Goal: Communication & Community: Answer question/provide support

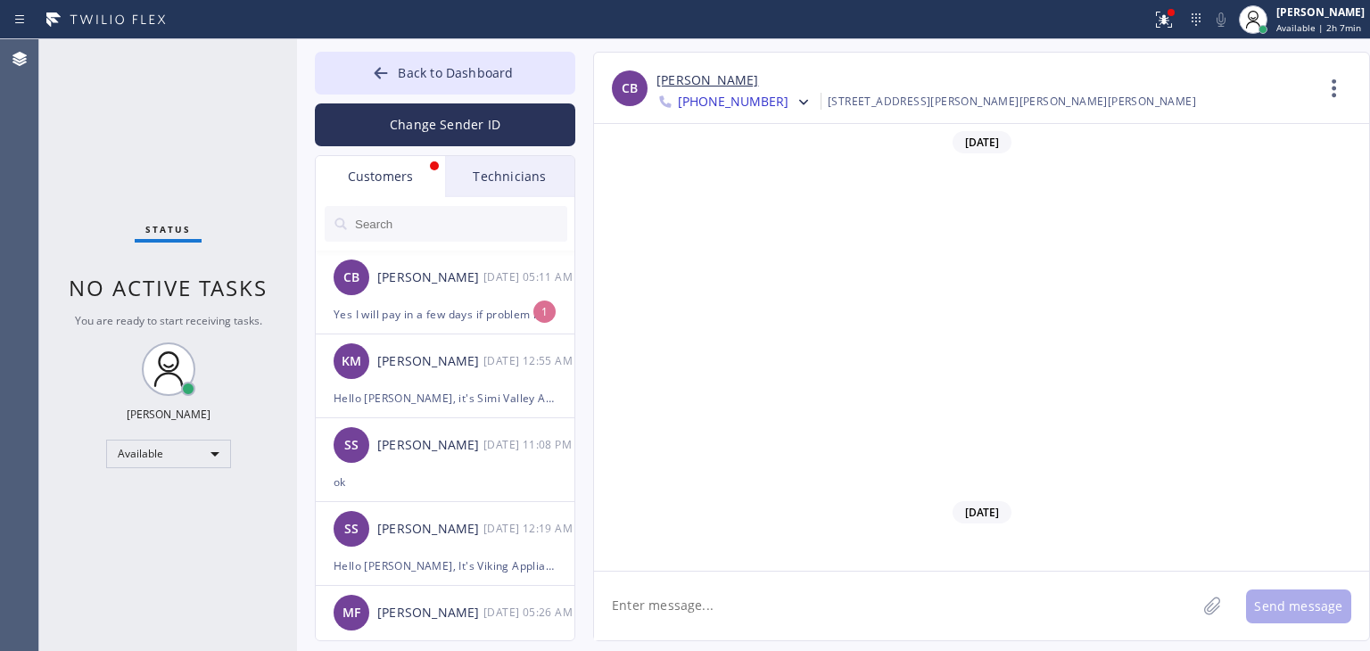
scroll to position [608, 0]
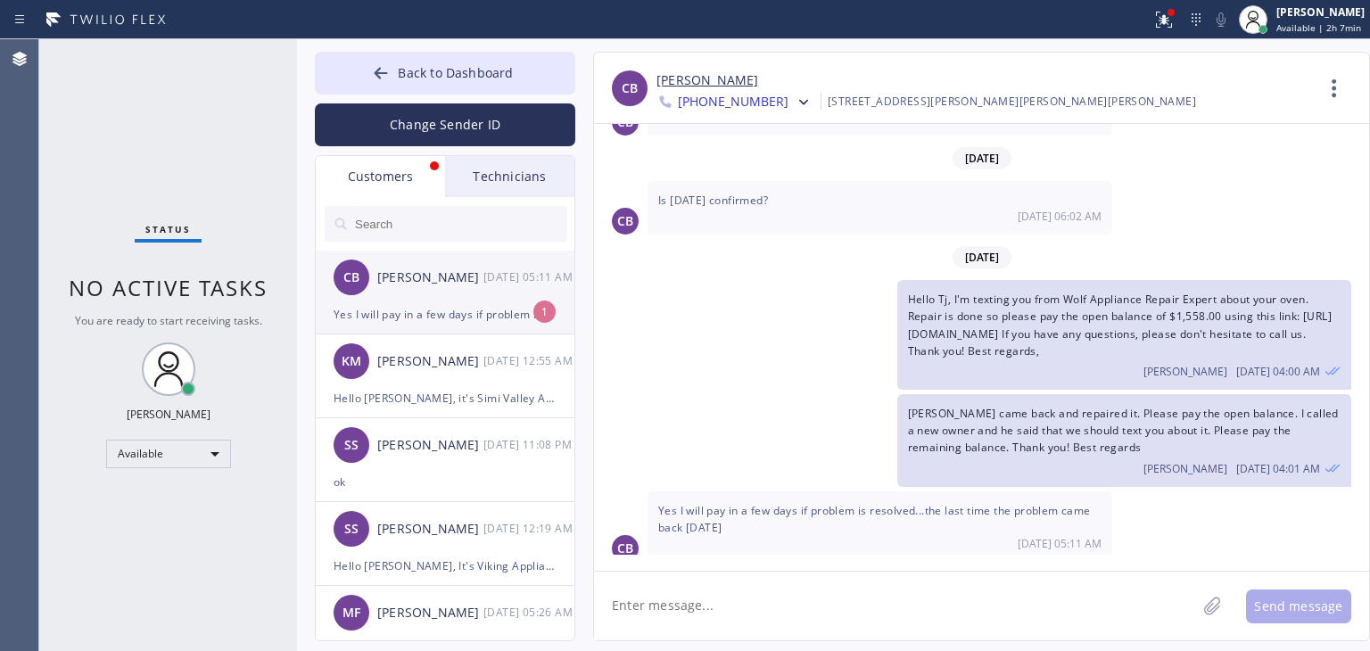
click at [563, 274] on div "[DATE] 05:11 AM" at bounding box center [529, 277] width 93 height 21
click at [935, 589] on textarea at bounding box center [895, 606] width 602 height 69
click at [931, 597] on textarea at bounding box center [895, 606] width 602 height 69
type textarea "Sure, got it, will follow up in fe"
type textarea "Sure, thank you!"
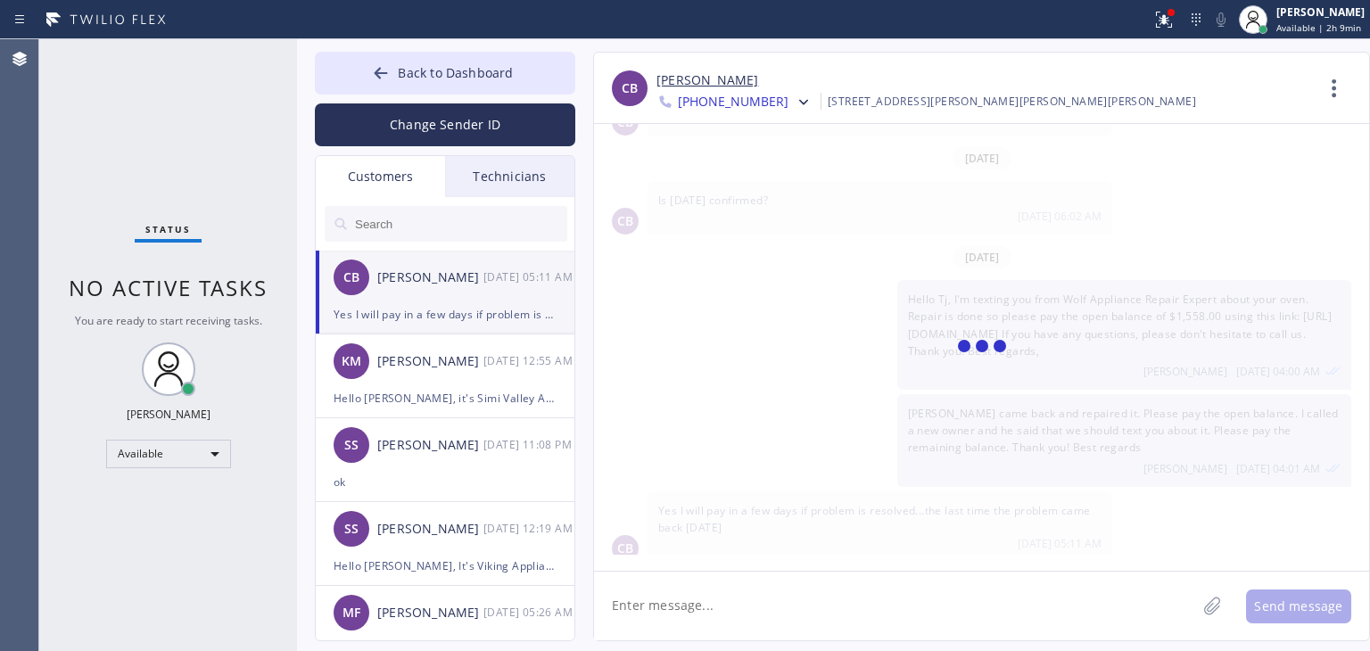
scroll to position [670, 0]
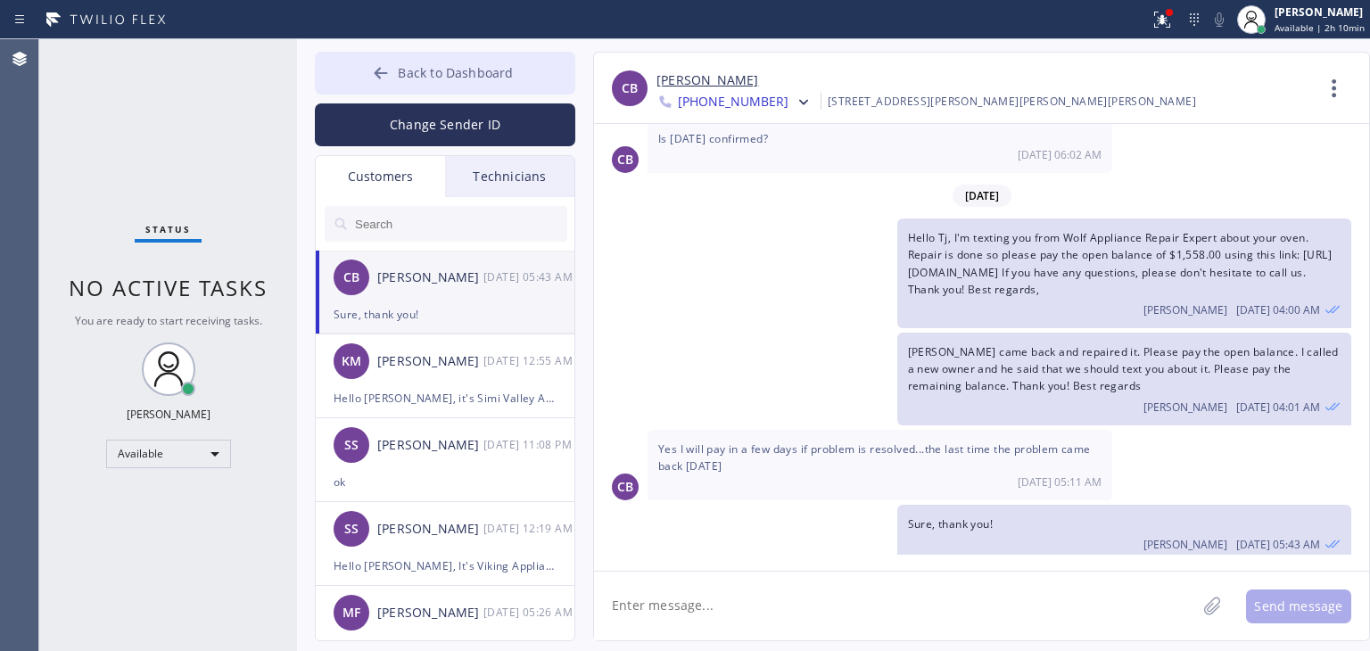
click at [521, 77] on button "Back to Dashboard" at bounding box center [445, 73] width 260 height 43
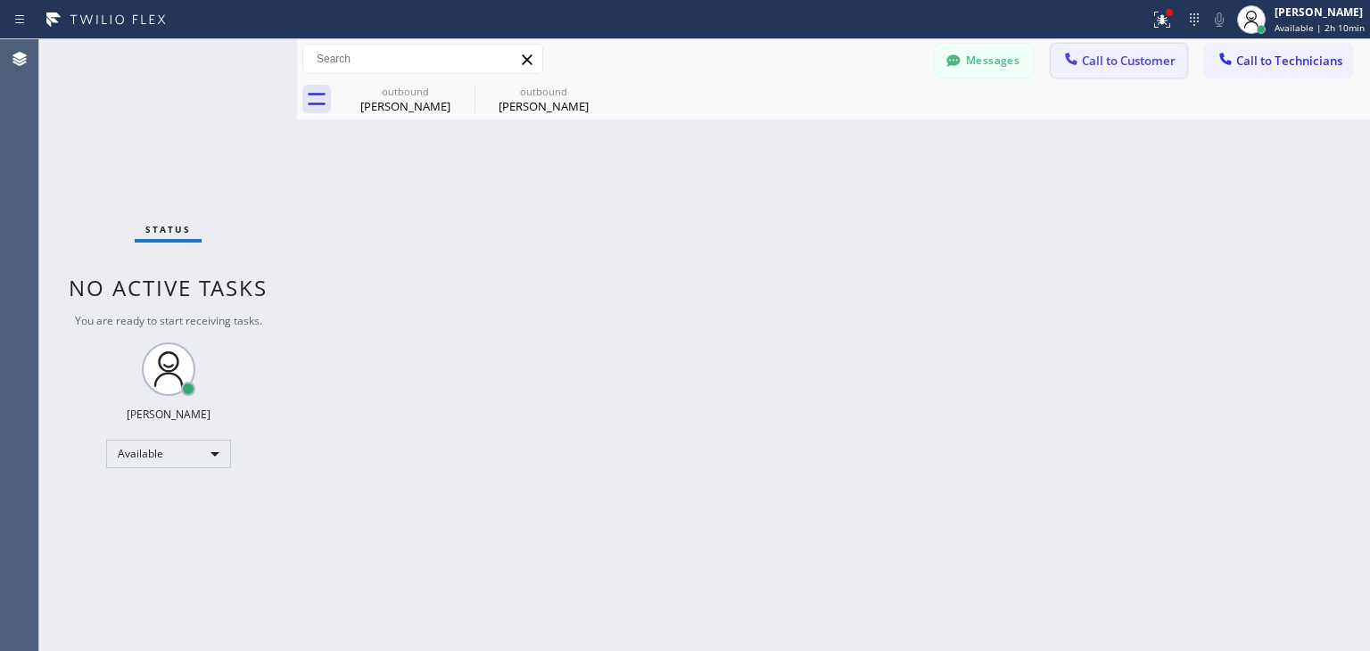
click at [1147, 73] on button "Call to Customer" at bounding box center [1119, 61] width 136 height 34
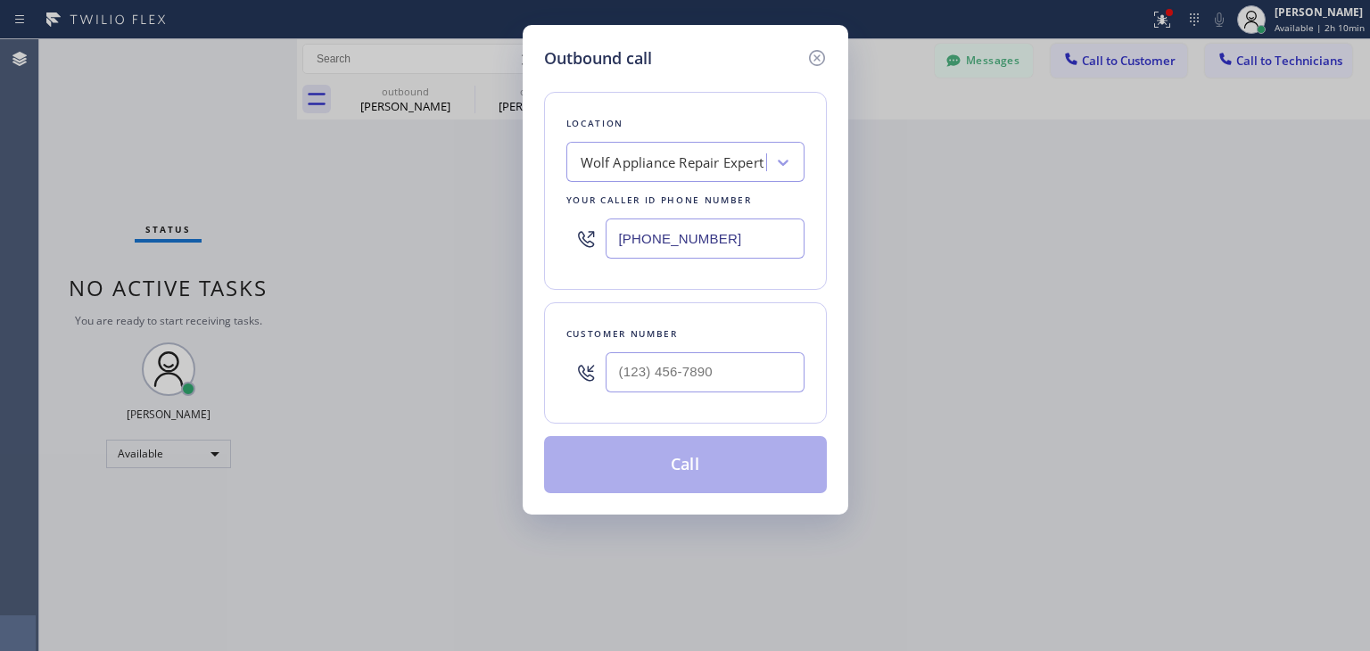
drag, startPoint x: 745, startPoint y: 417, endPoint x: 786, endPoint y: 360, distance: 70.3
click at [786, 360] on div "Customer number" at bounding box center [685, 362] width 283 height 121
paste input "323) 517-0424"
click at [786, 360] on input "[PHONE_NUMBER]" at bounding box center [705, 372] width 199 height 40
type input "[PHONE_NUMBER]"
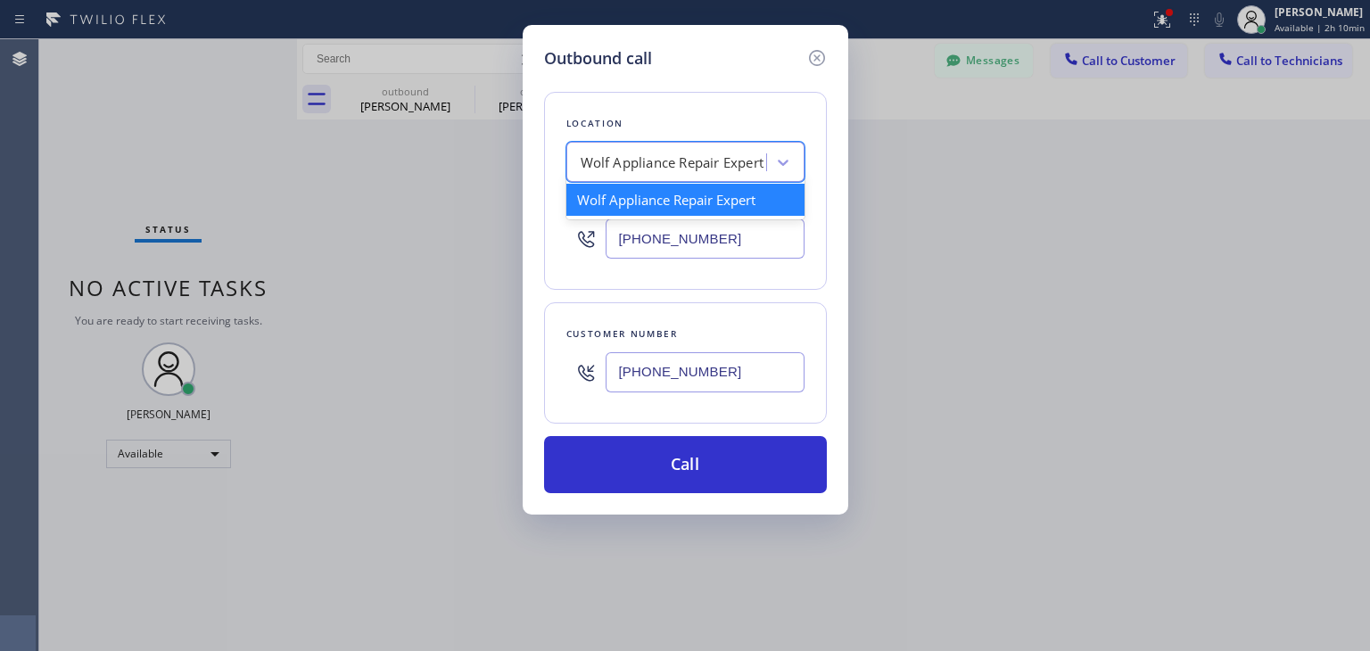
click at [676, 171] on div "Wolf Appliance Repair Expert" at bounding box center [673, 163] width 184 height 21
paste input "Viking Appliancerepair Pros (Google Ads, OC)"
type input "Viking Appliancerepair Pros (Google Ads, OC)"
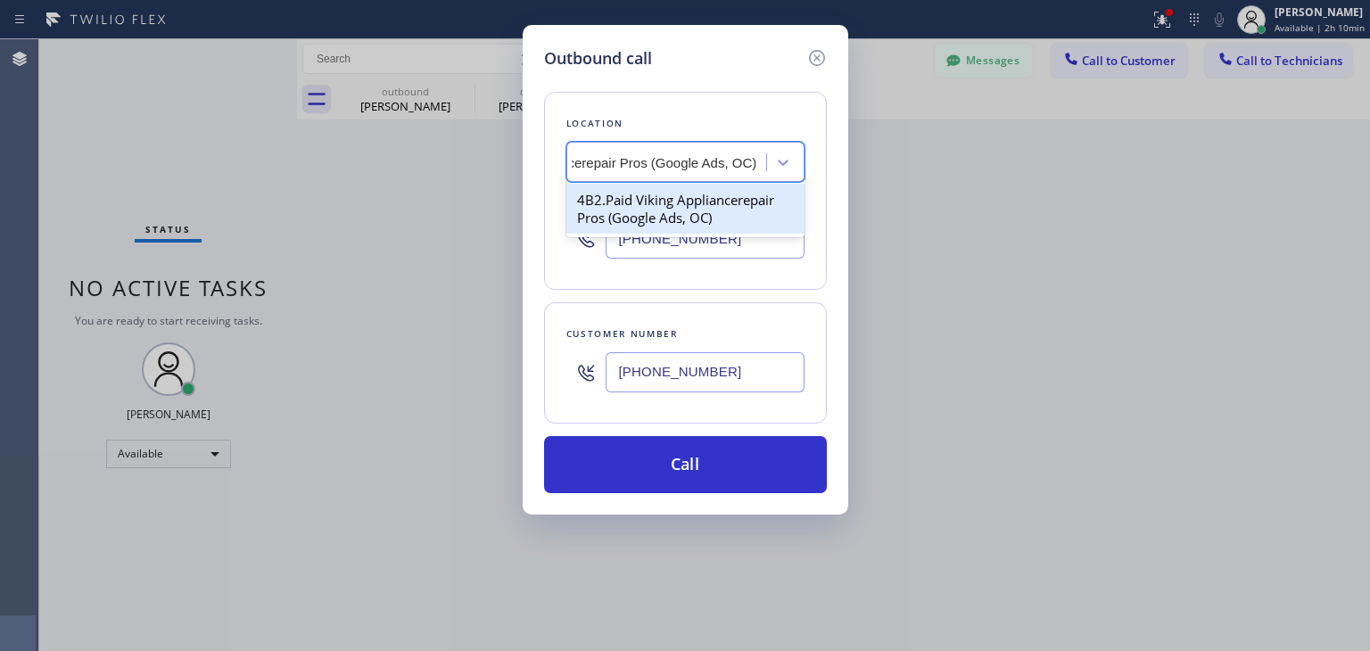
click at [706, 192] on div "4B2.Paid Viking Appliancerepair Pros (Google Ads, OC)" at bounding box center [685, 209] width 238 height 50
type input "[PHONE_NUMBER]"
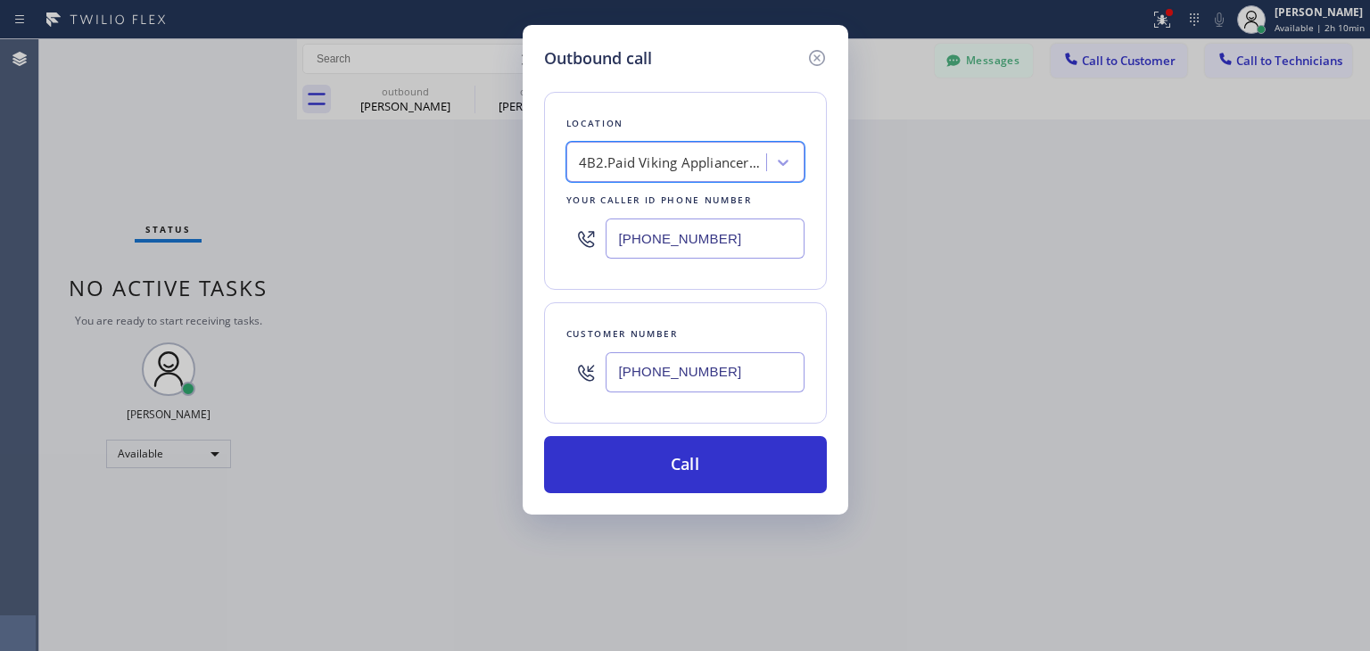
scroll to position [0, 1]
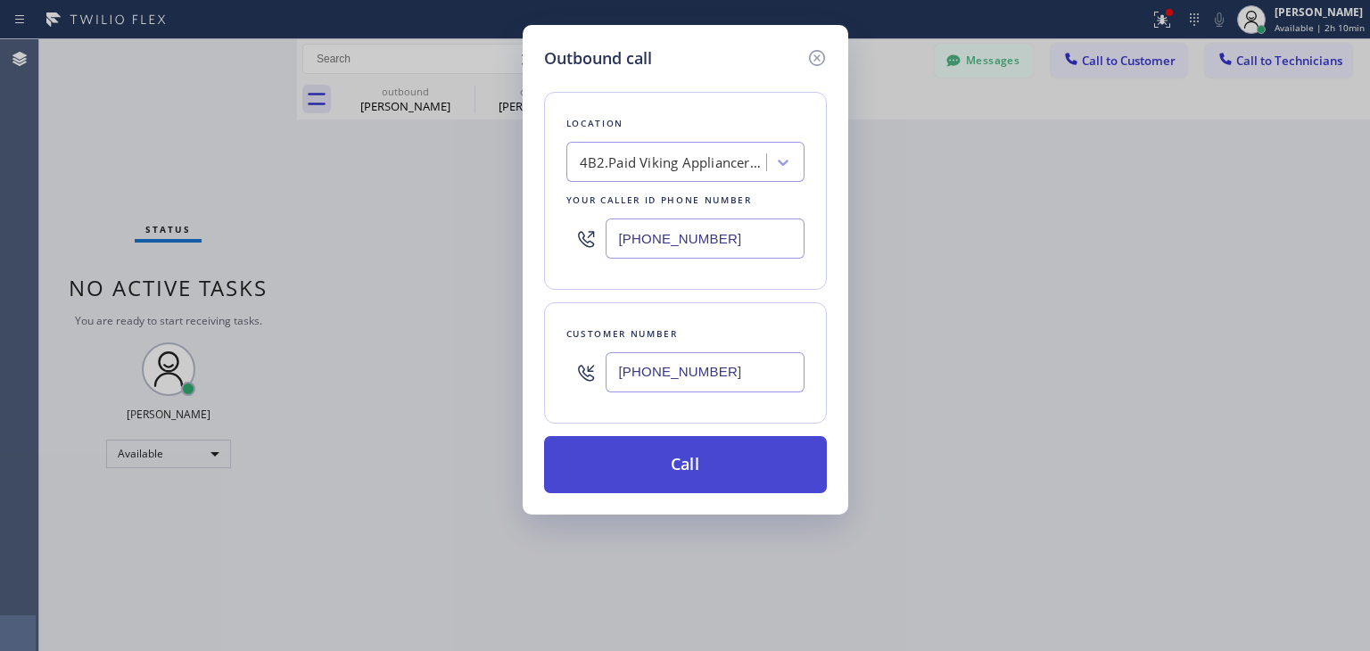
click at [743, 461] on button "Call" at bounding box center [685, 464] width 283 height 57
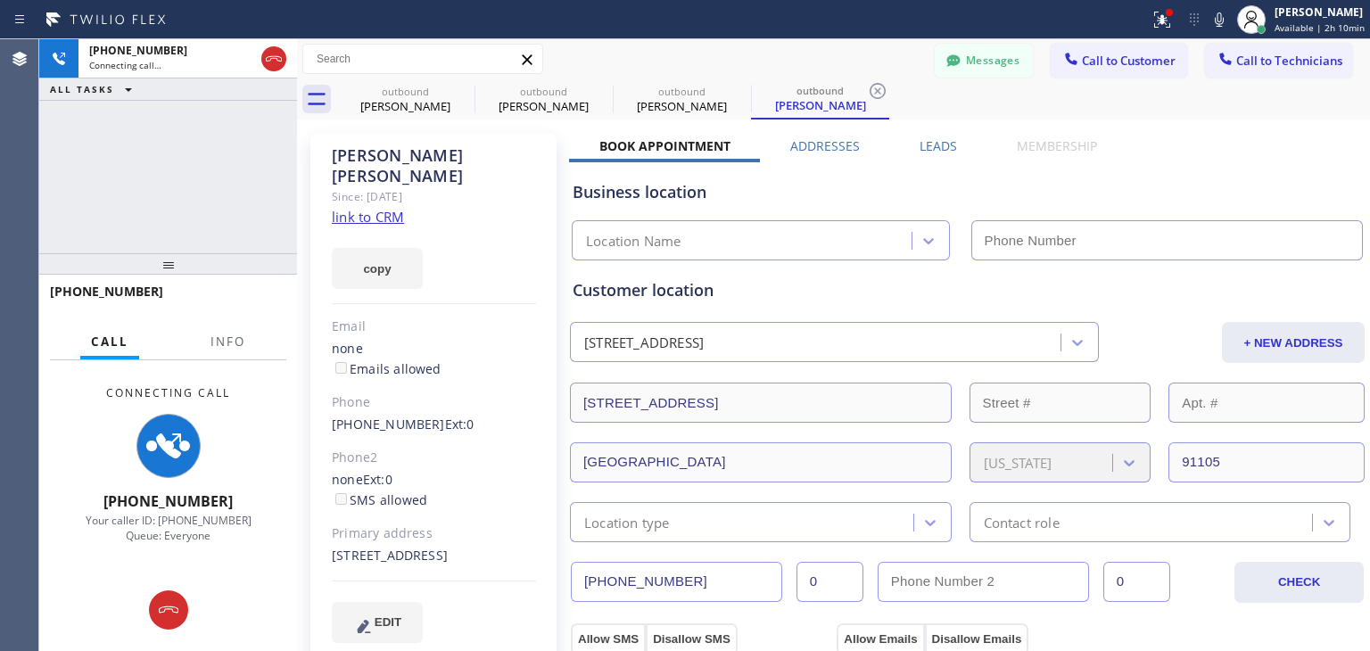
type input "[PHONE_NUMBER]"
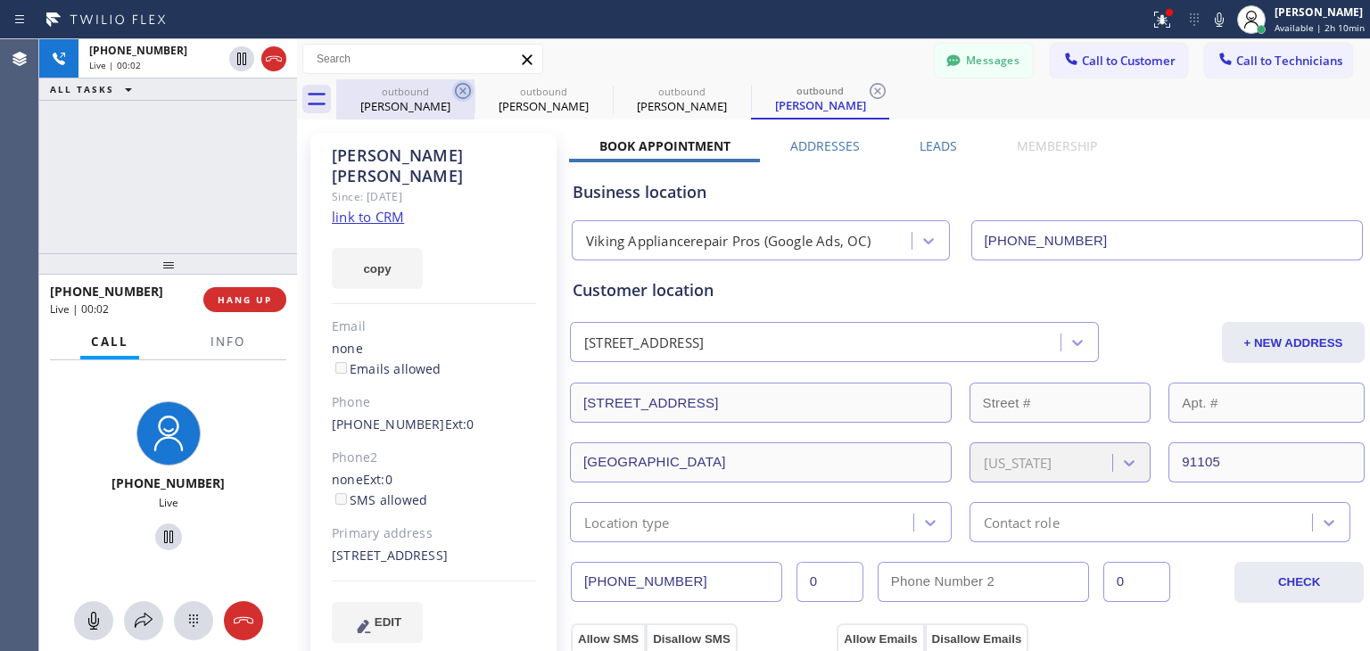
click at [455, 95] on icon at bounding box center [462, 90] width 21 height 21
click at [0, 0] on icon at bounding box center [0, 0] width 0 height 0
click at [867, 95] on icon at bounding box center [877, 90] width 21 height 21
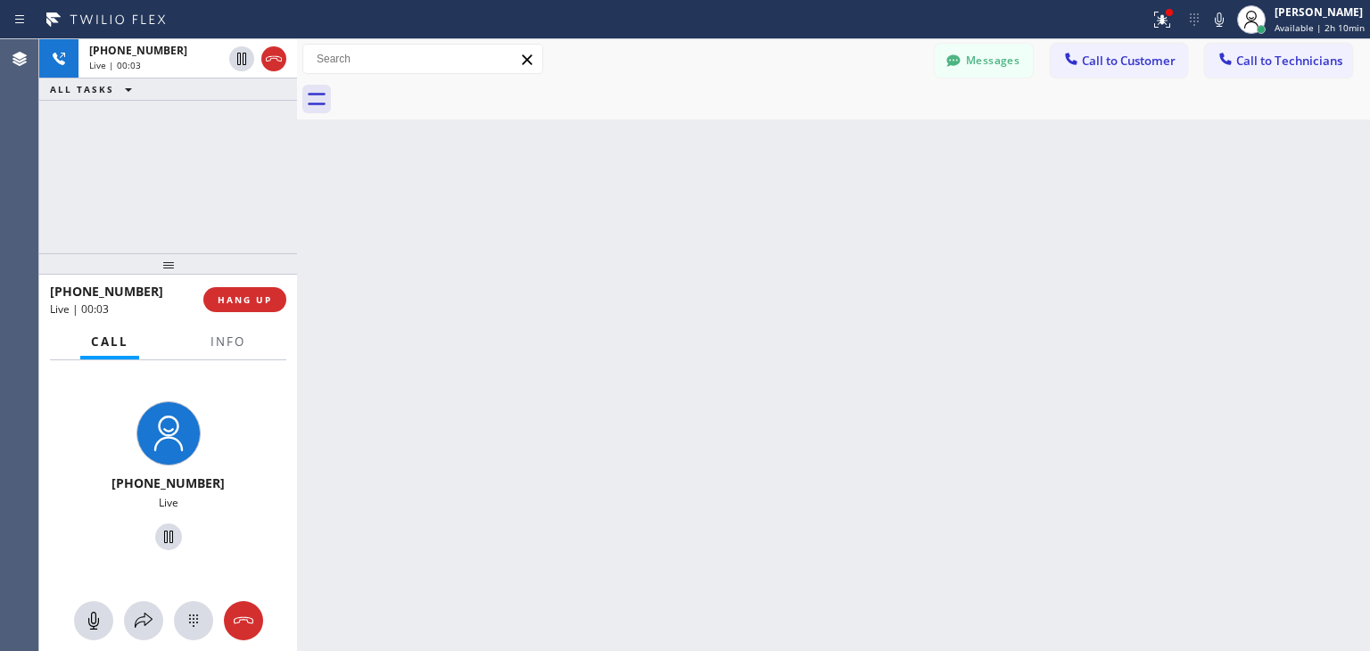
drag, startPoint x: 455, startPoint y: 95, endPoint x: 1232, endPoint y: 517, distance: 884.4
click at [1232, 517] on div "Back to Dashboard Change Sender ID Customers Technicians CB [PERSON_NAME] [DATE…" at bounding box center [833, 345] width 1073 height 612
click at [239, 295] on span "HANG UP" at bounding box center [245, 299] width 54 height 12
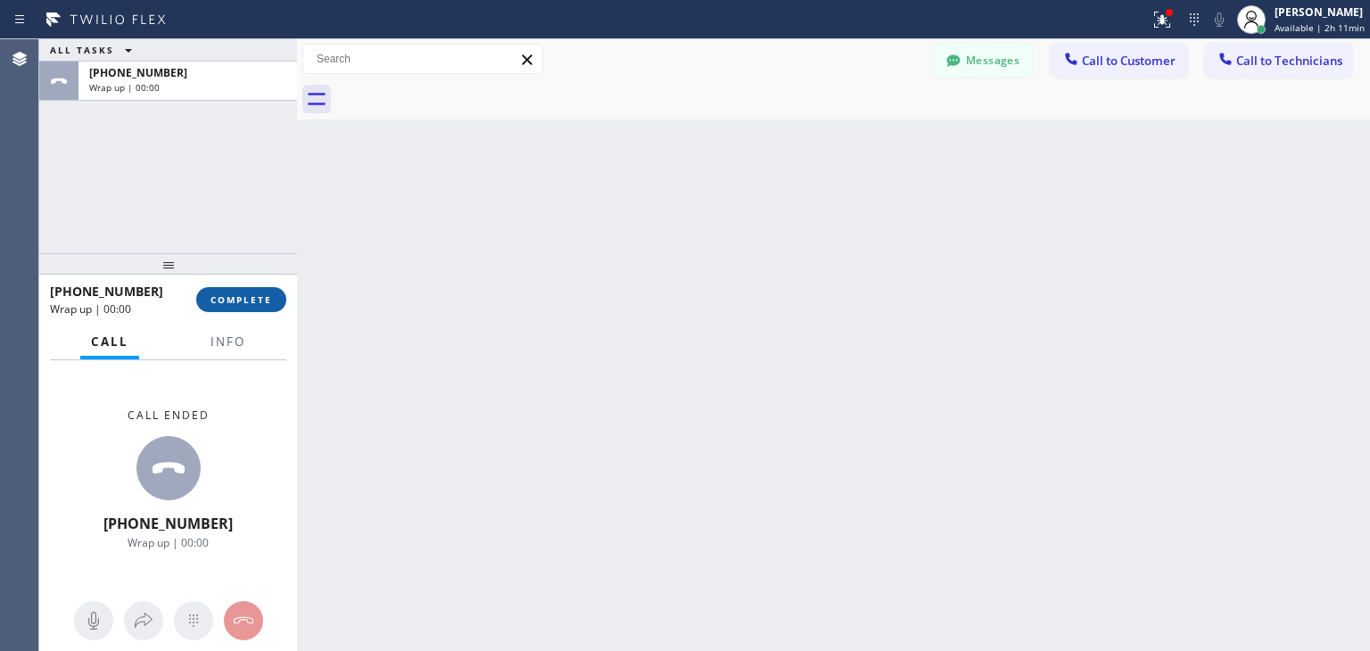
click at [239, 295] on span "COMPLETE" at bounding box center [241, 299] width 62 height 12
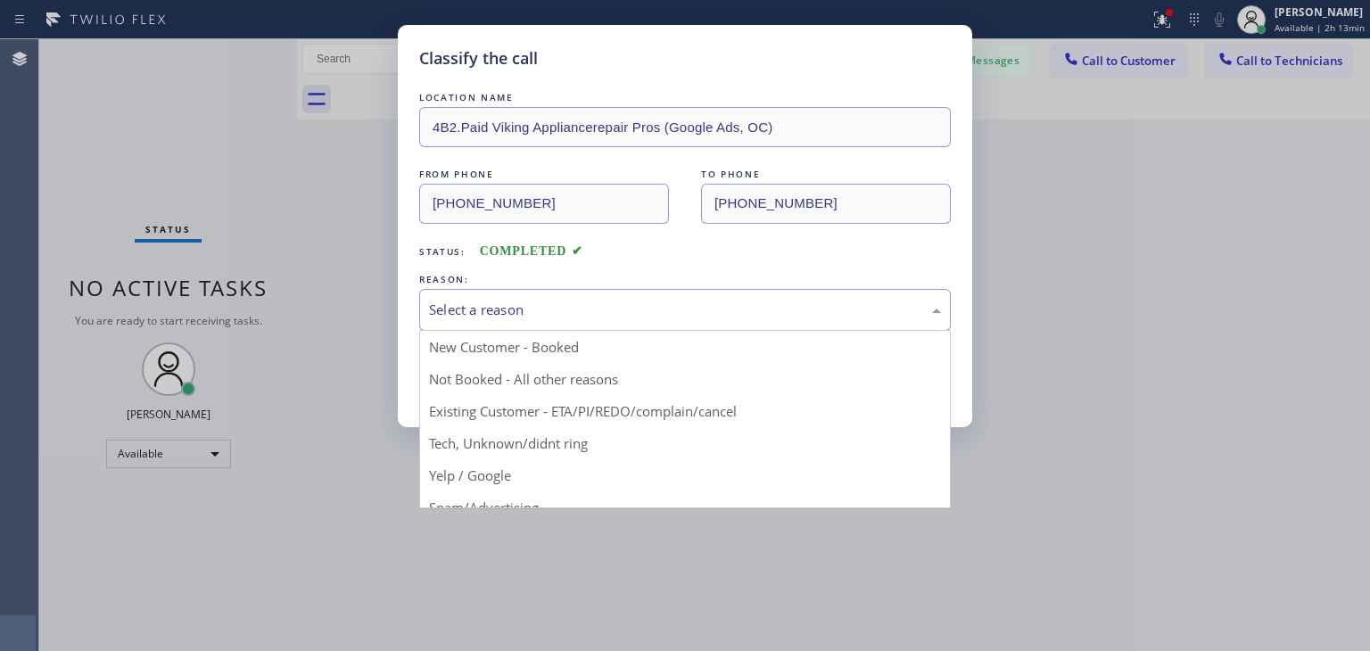
click at [703, 322] on div "Select a reason" at bounding box center [685, 310] width 532 height 42
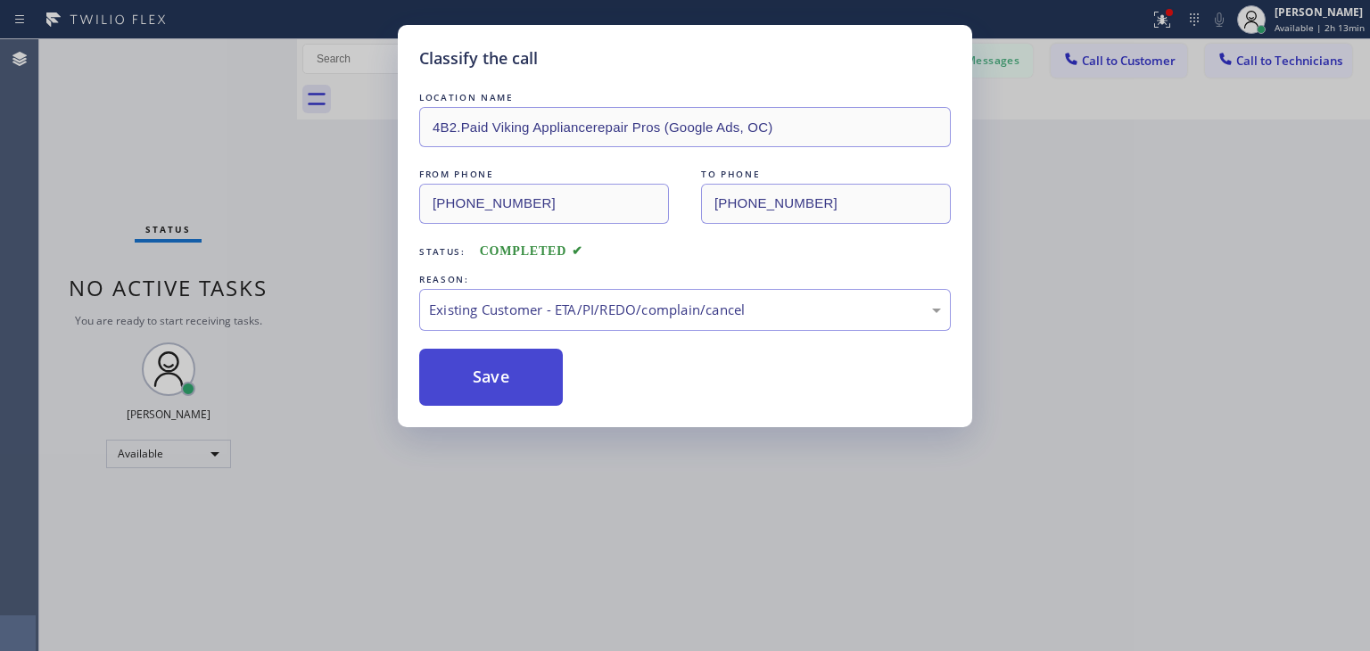
click at [552, 392] on button "Save" at bounding box center [491, 377] width 144 height 57
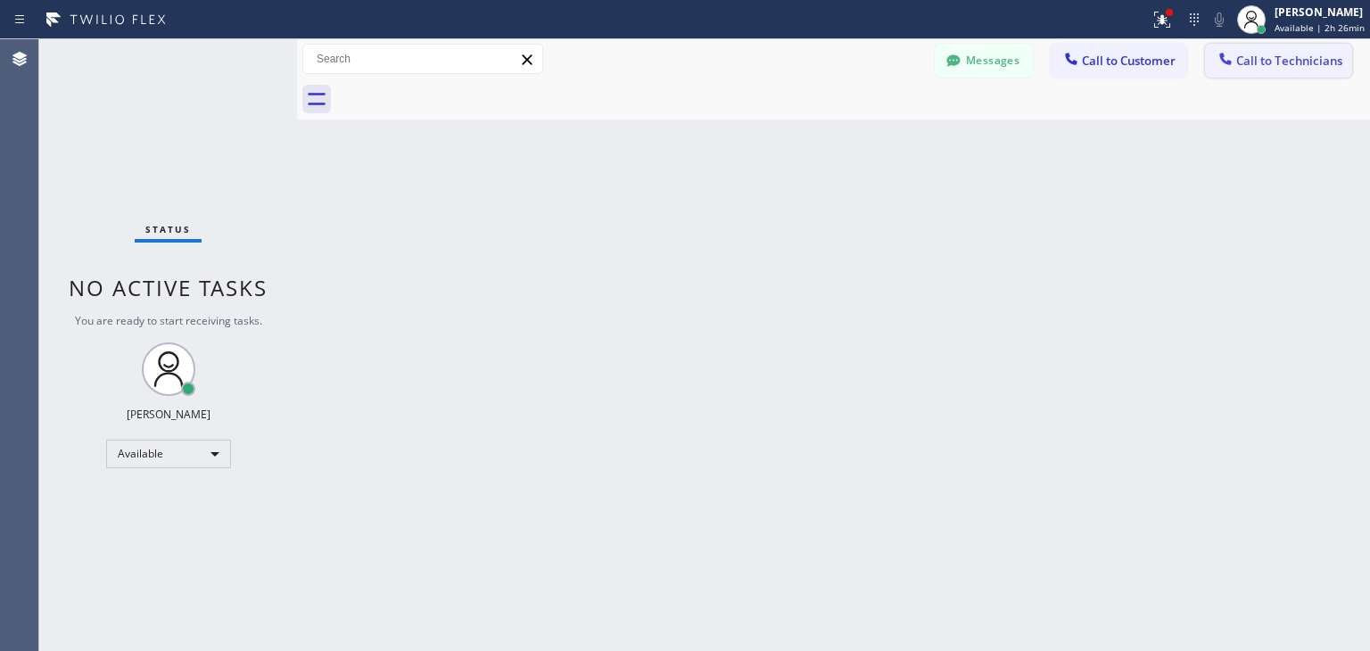
click at [1298, 77] on button "Call to Technicians" at bounding box center [1278, 61] width 147 height 34
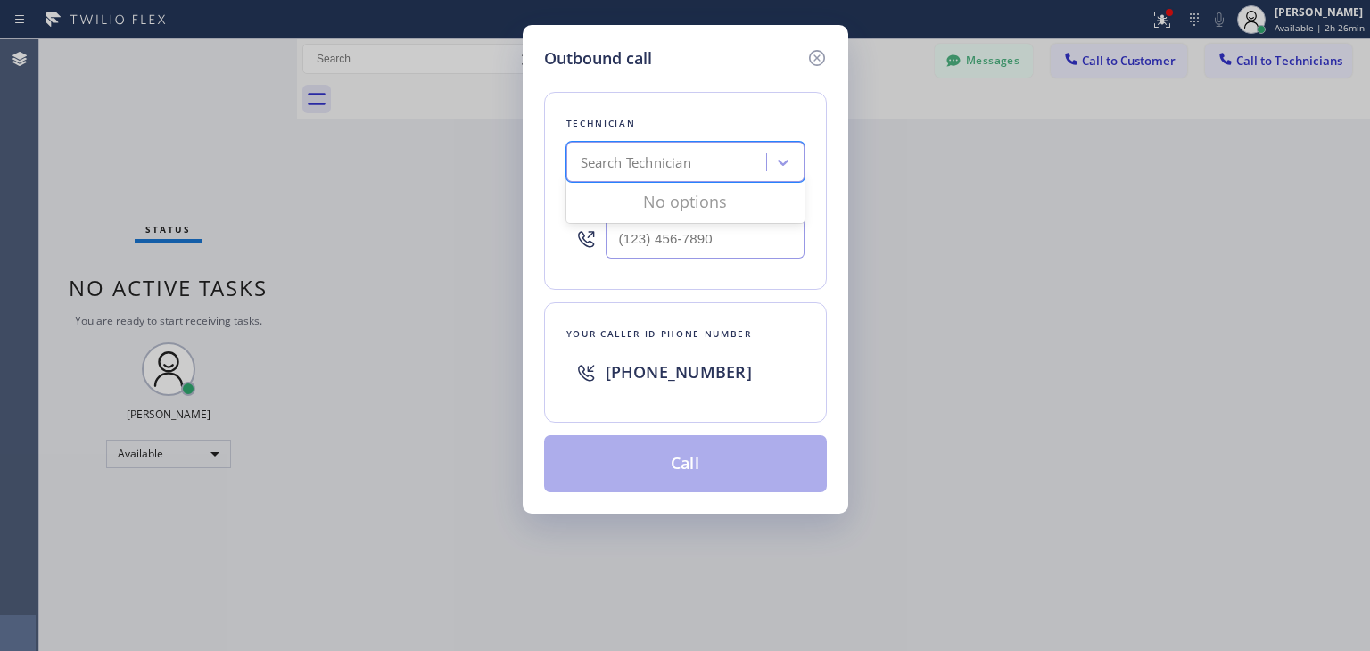
drag, startPoint x: 780, startPoint y: 153, endPoint x: 732, endPoint y: 164, distance: 49.3
click at [732, 164] on div "Search Technician" at bounding box center [685, 162] width 238 height 40
type input "[PERSON_NAME]"
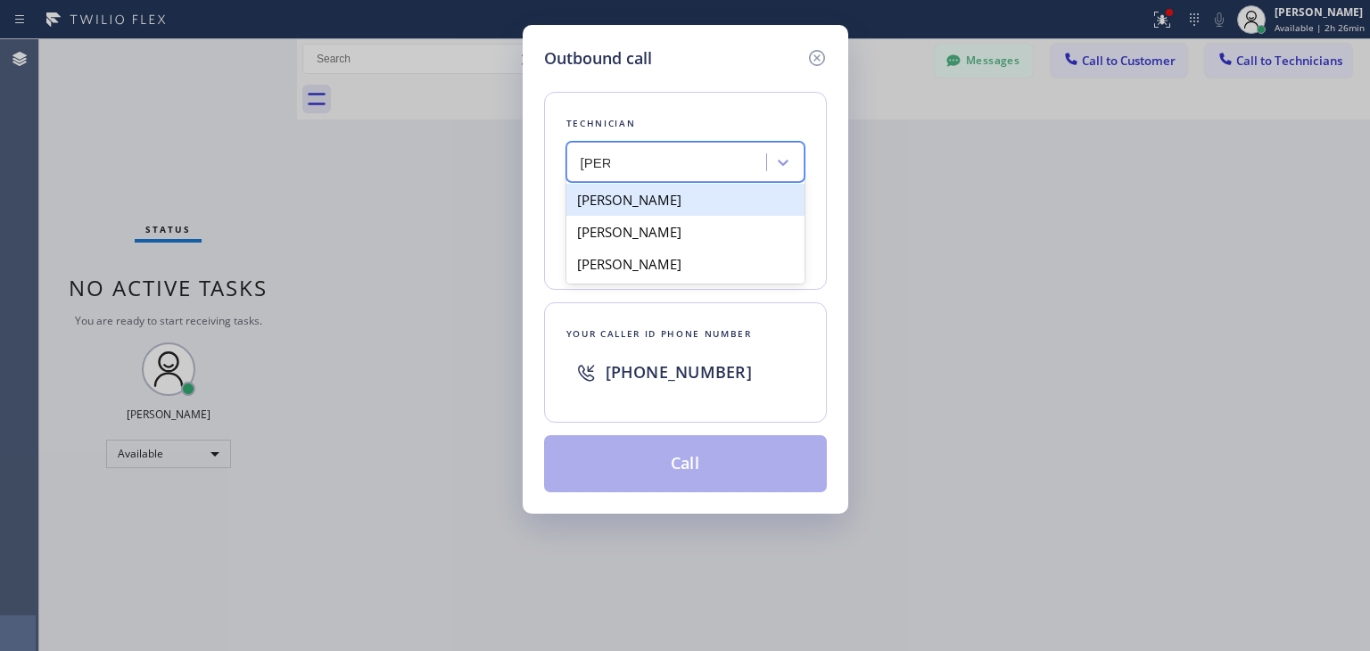
click at [734, 209] on div "[PERSON_NAME]" at bounding box center [685, 200] width 238 height 32
type input "[PHONE_NUMBER]"
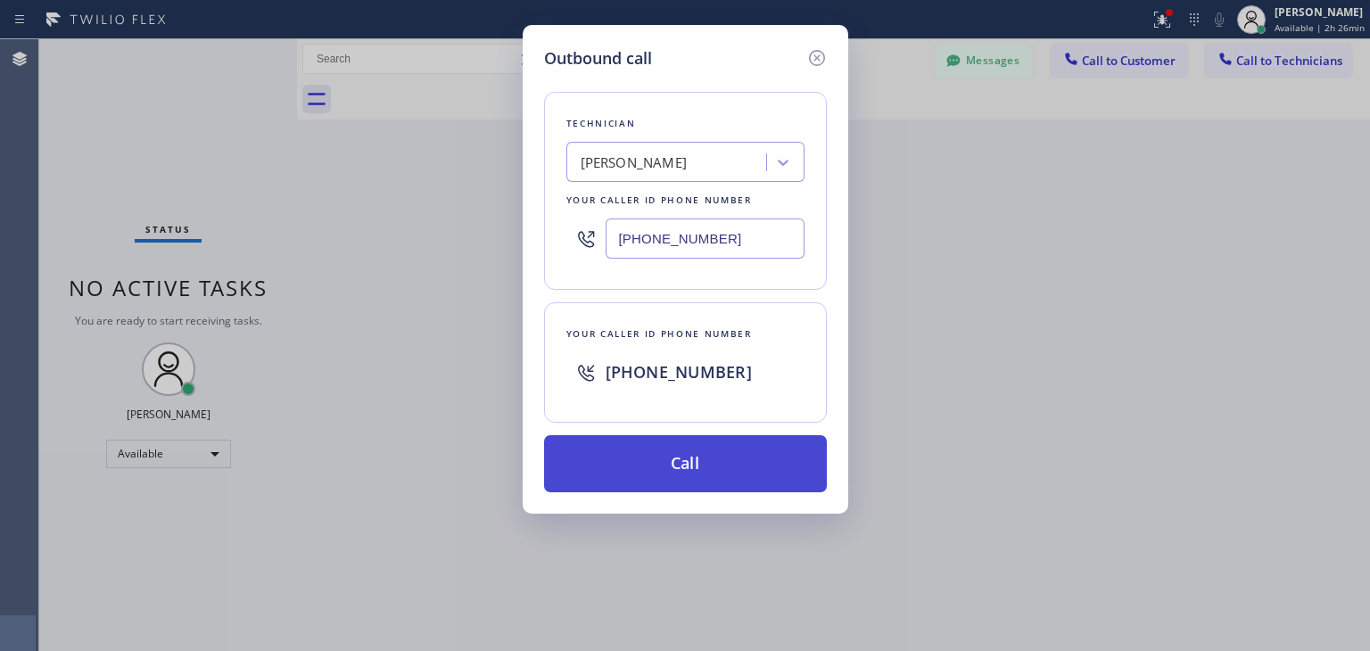
click at [724, 441] on button "Call" at bounding box center [685, 463] width 283 height 57
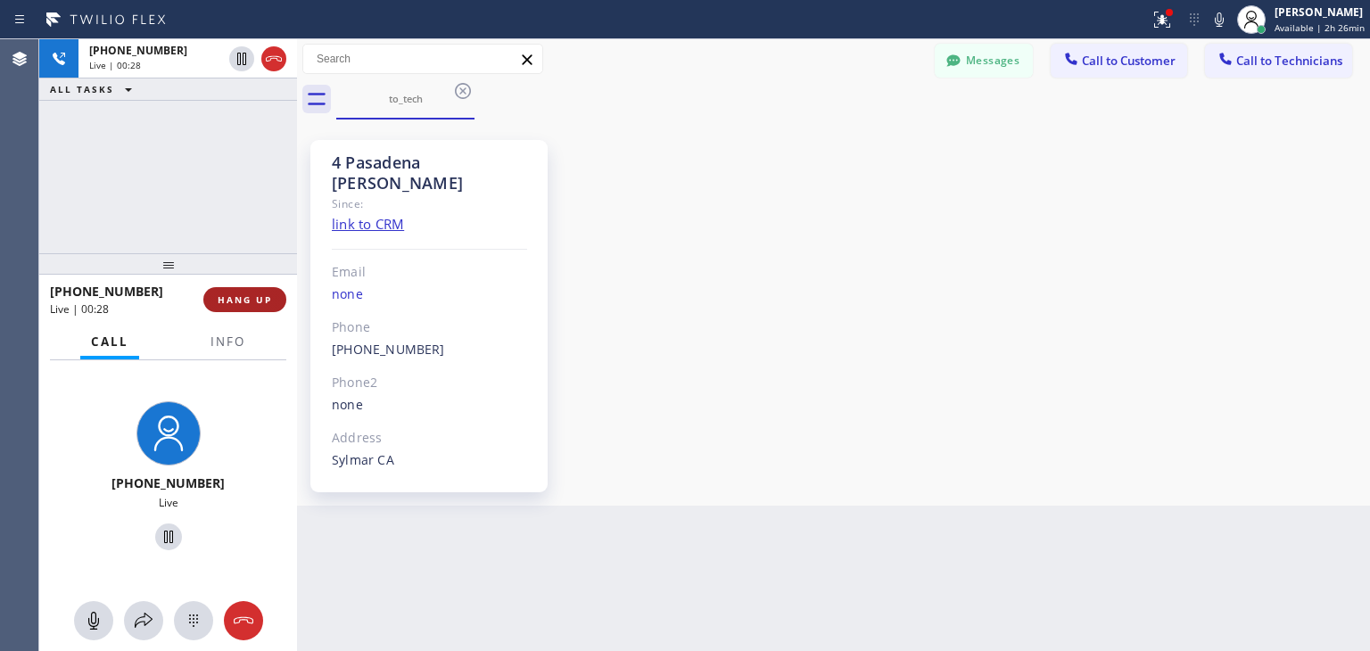
click at [260, 303] on span "HANG UP" at bounding box center [245, 299] width 54 height 12
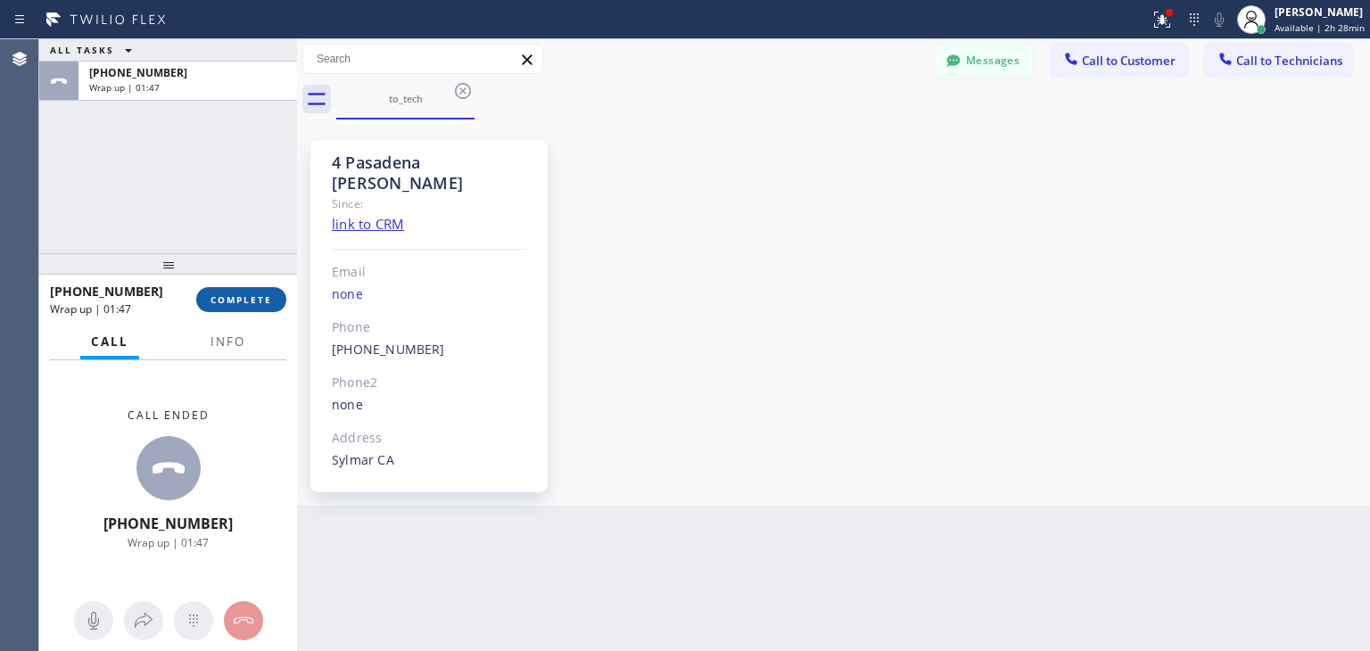
click at [250, 301] on span "COMPLETE" at bounding box center [241, 299] width 62 height 12
click at [463, 91] on icon at bounding box center [463, 91] width 16 height 16
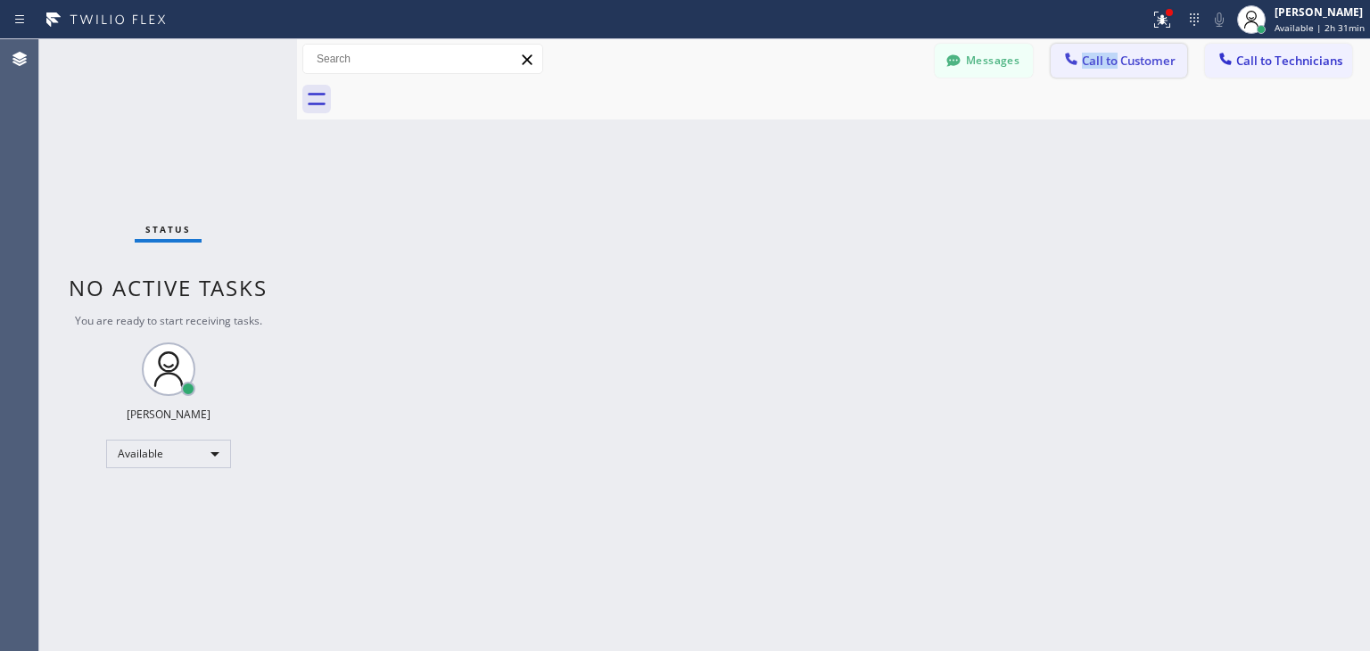
drag, startPoint x: 1042, startPoint y: 52, endPoint x: 1118, endPoint y: 60, distance: 76.2
click at [1118, 60] on div "Messages Call to Customer Call to Technicians Outbound call Location Viking App…" at bounding box center [1152, 59] width 435 height 31
click at [1118, 60] on span "Call to Customer" at bounding box center [1129, 61] width 94 height 16
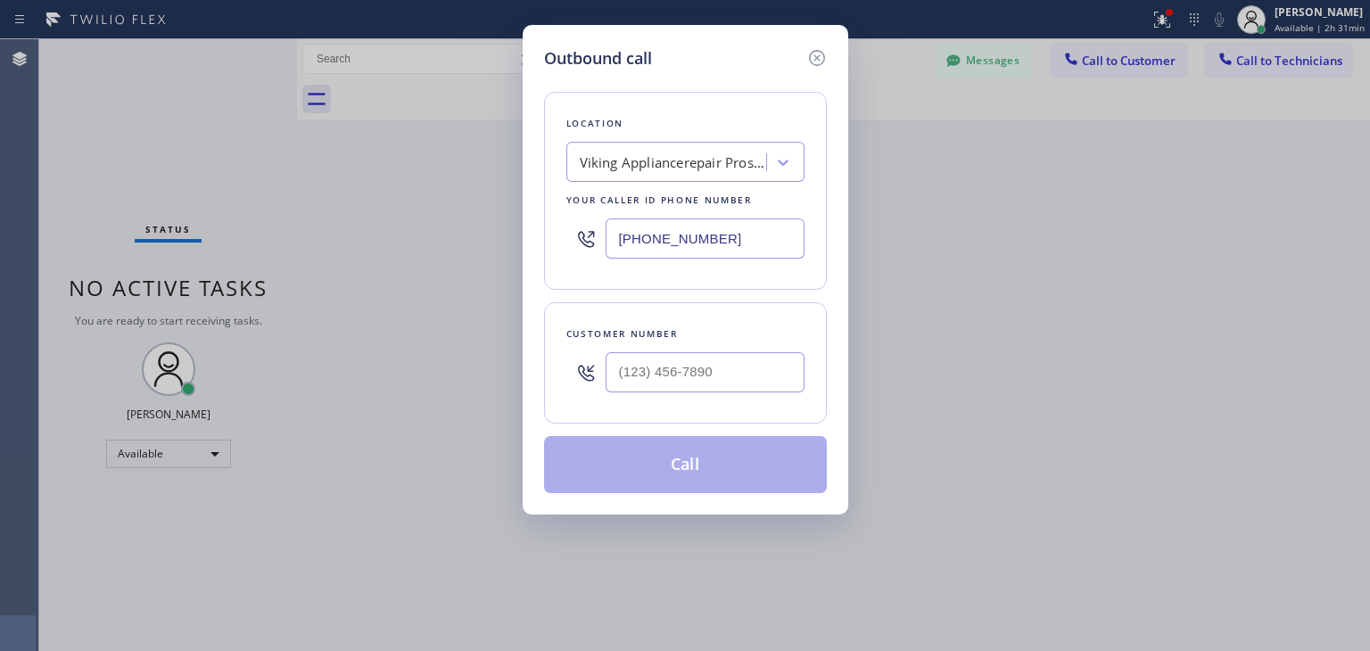
click at [713, 340] on div "Customer number" at bounding box center [685, 334] width 238 height 19
click at [713, 349] on div at bounding box center [705, 372] width 199 height 58
click at [713, 360] on input "(___) ___-____" at bounding box center [705, 372] width 199 height 40
paste input "415) 637-2197"
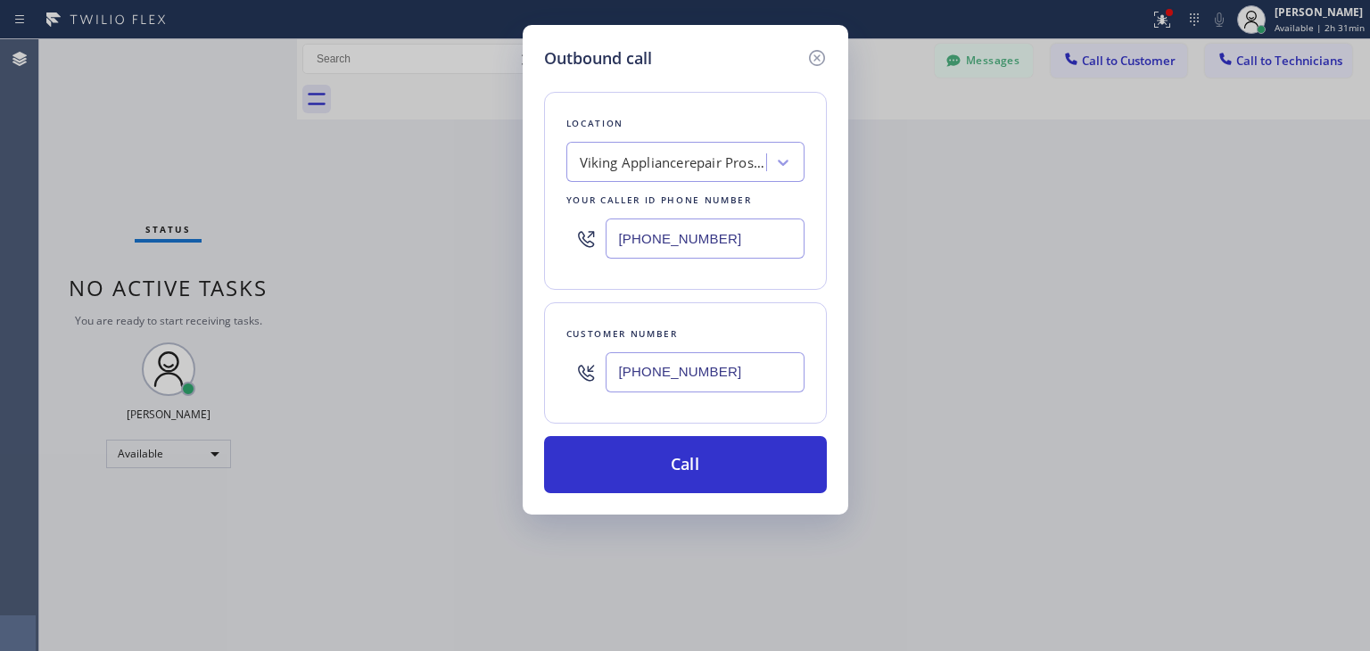
type input "[PHONE_NUMBER]"
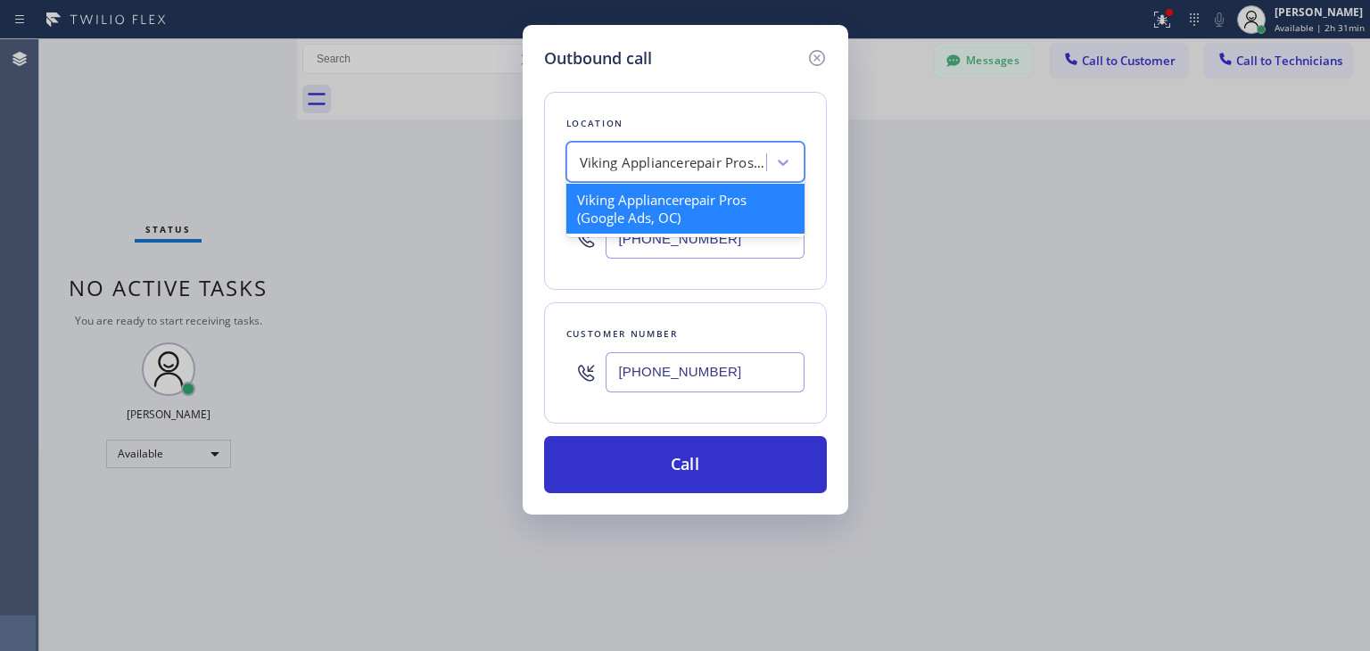
click at [646, 160] on div "Viking Appliancerepair Pros (Google Ads, OC)" at bounding box center [673, 163] width 187 height 21
paste input "Kenmore Repair [GEOGRAPHIC_DATA]"
type input "Kenmore Repair [GEOGRAPHIC_DATA]"
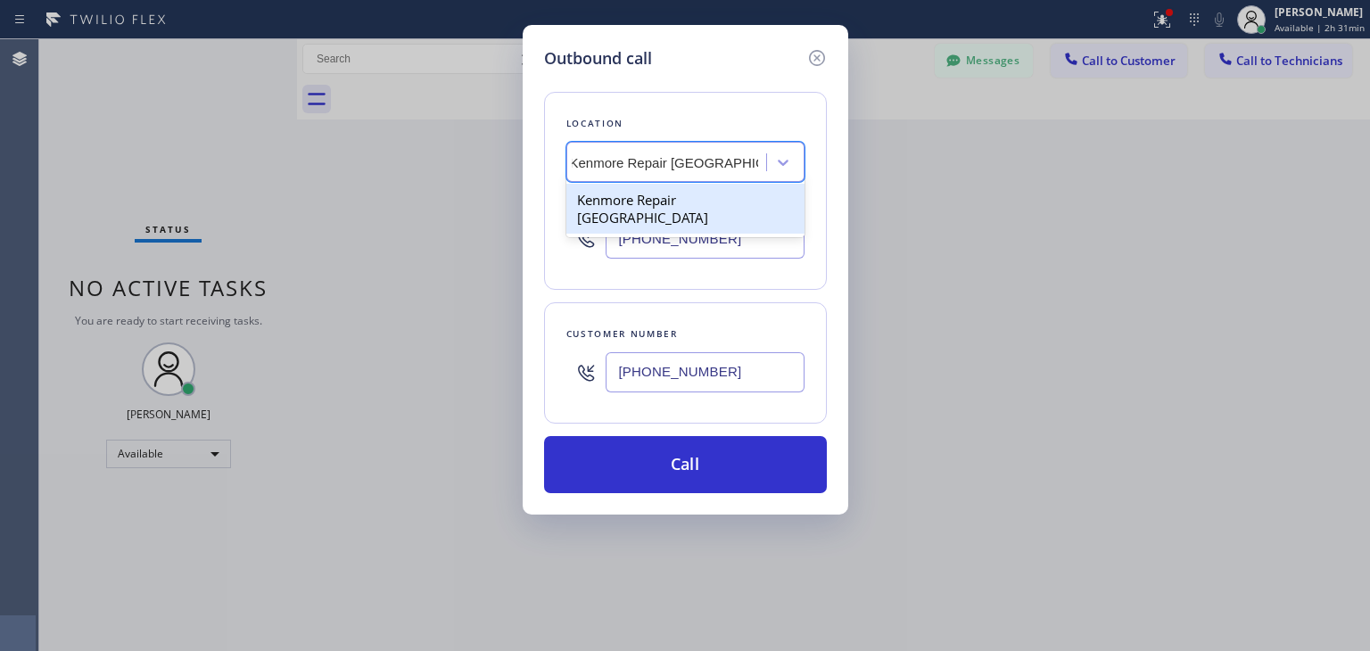
click at [679, 194] on div "Kenmore Repair [GEOGRAPHIC_DATA]" at bounding box center [685, 209] width 238 height 50
type input "[PHONE_NUMBER]"
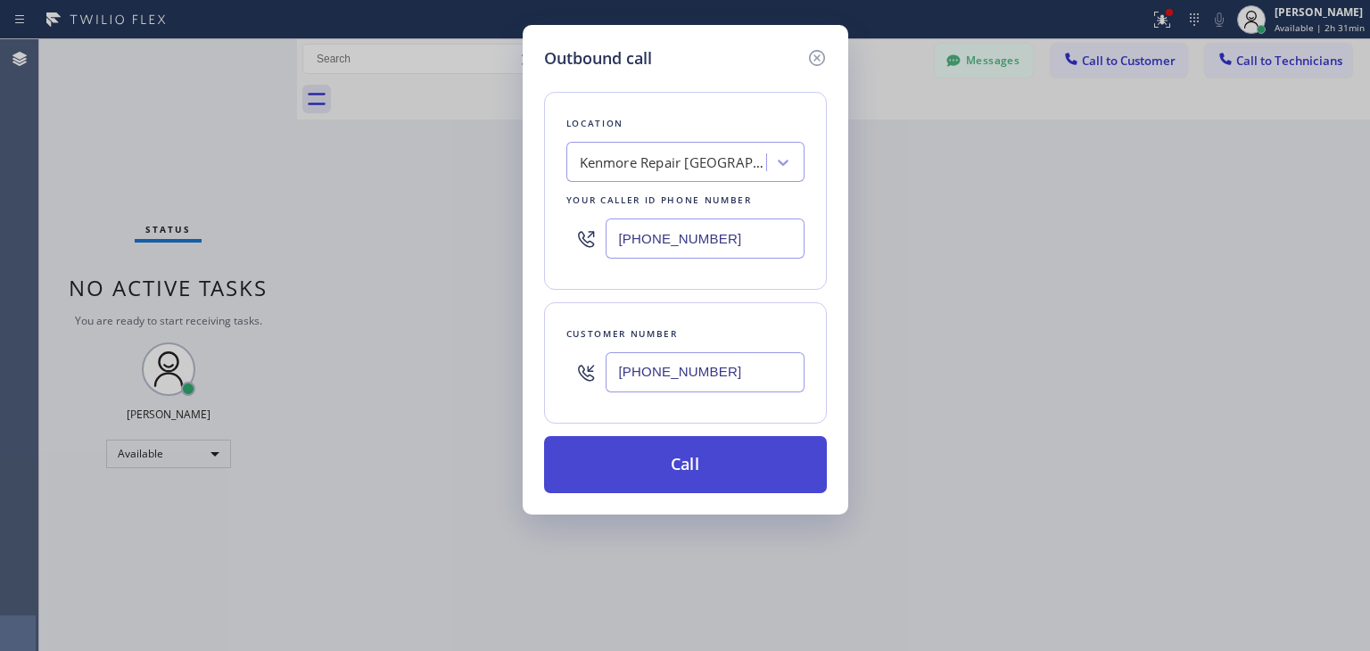
click at [699, 484] on button "Call" at bounding box center [685, 464] width 283 height 57
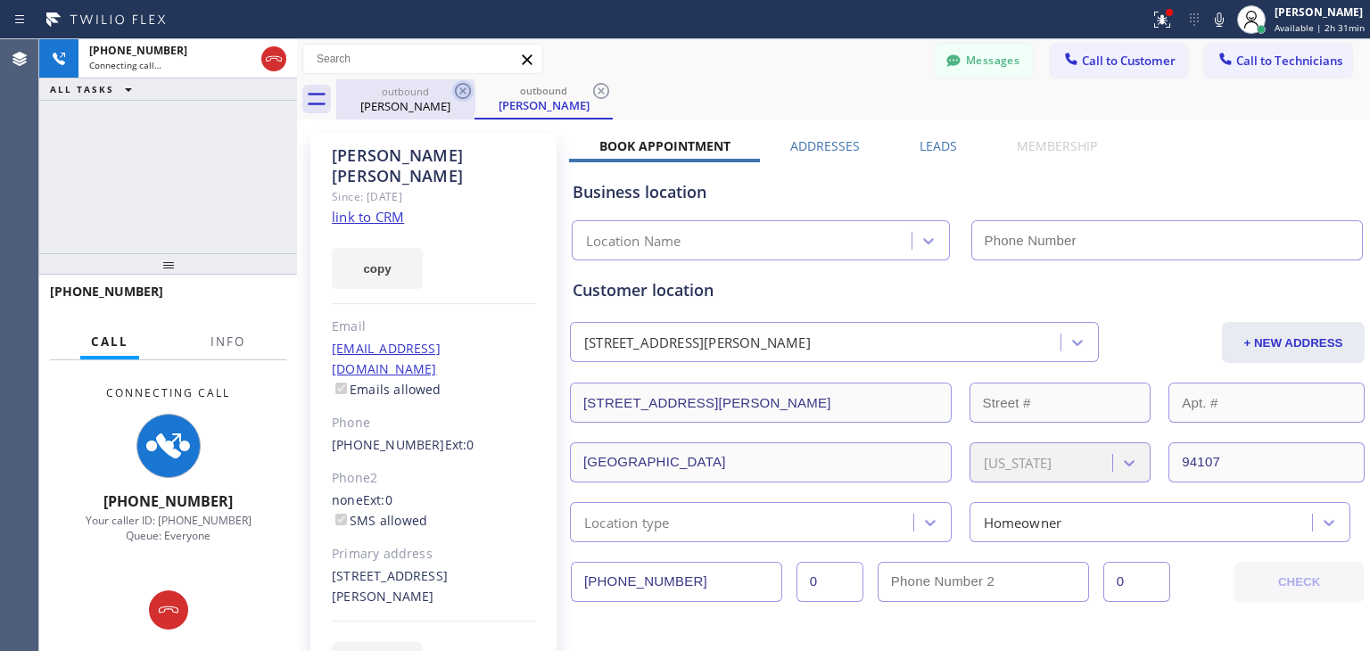
click at [466, 94] on icon at bounding box center [462, 90] width 21 height 21
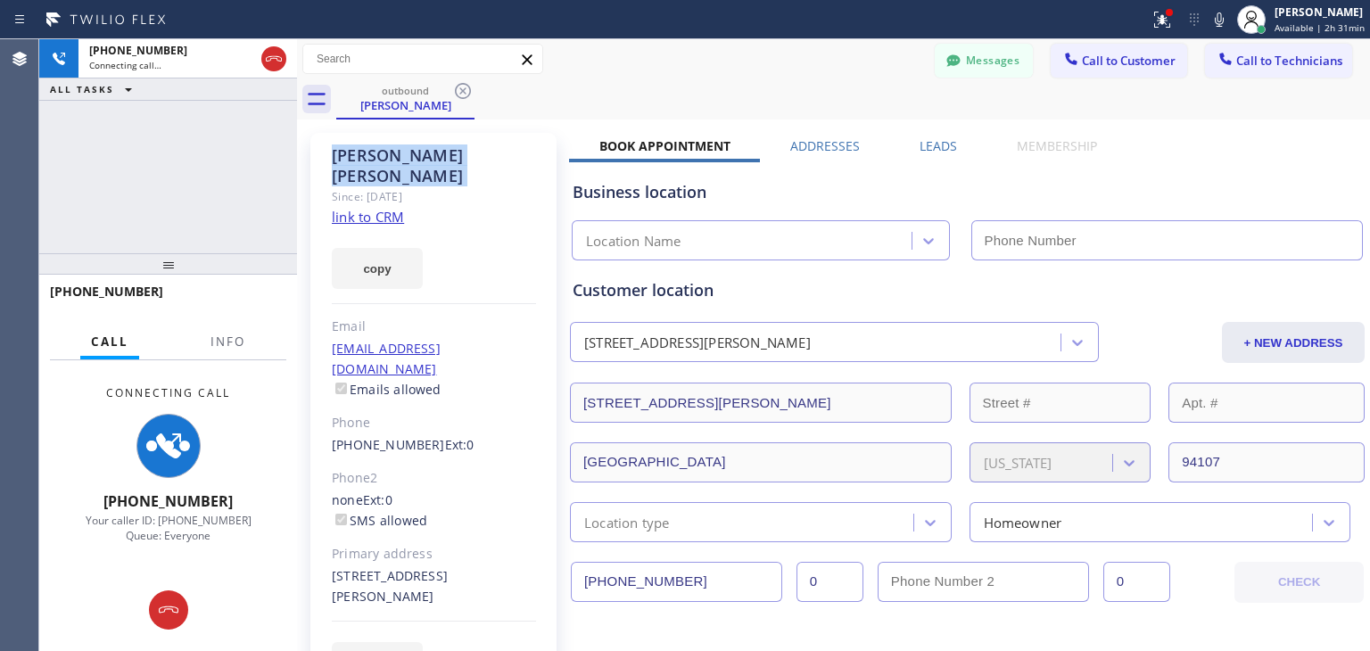
click at [466, 94] on icon at bounding box center [462, 90] width 21 height 21
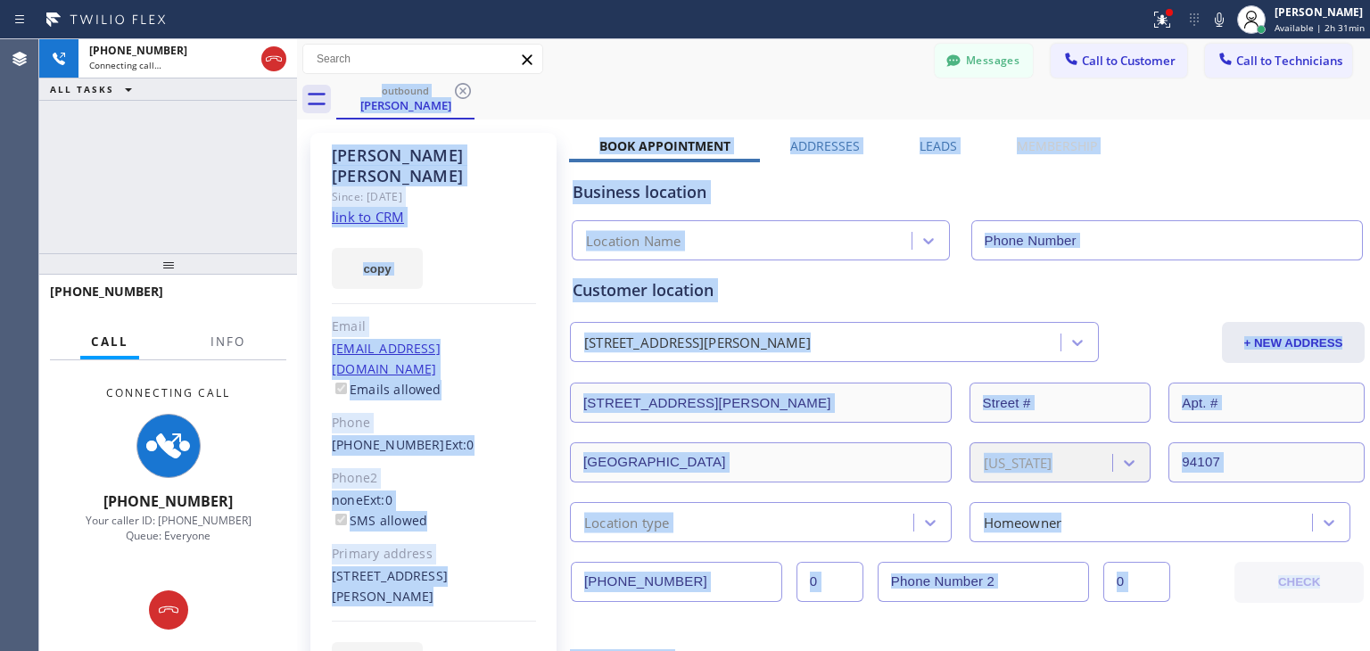
click at [466, 94] on div "outbound [PERSON_NAME]" at bounding box center [853, 99] width 1034 height 40
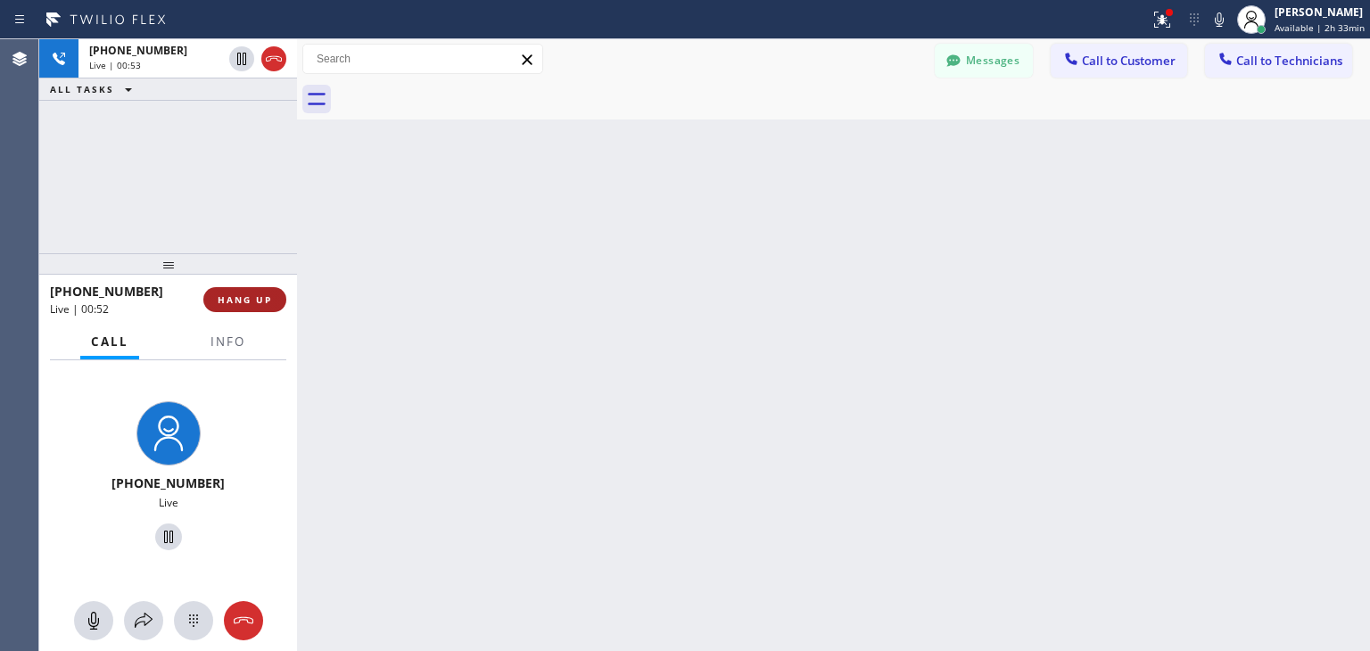
click at [282, 307] on button "HANG UP" at bounding box center [244, 299] width 83 height 25
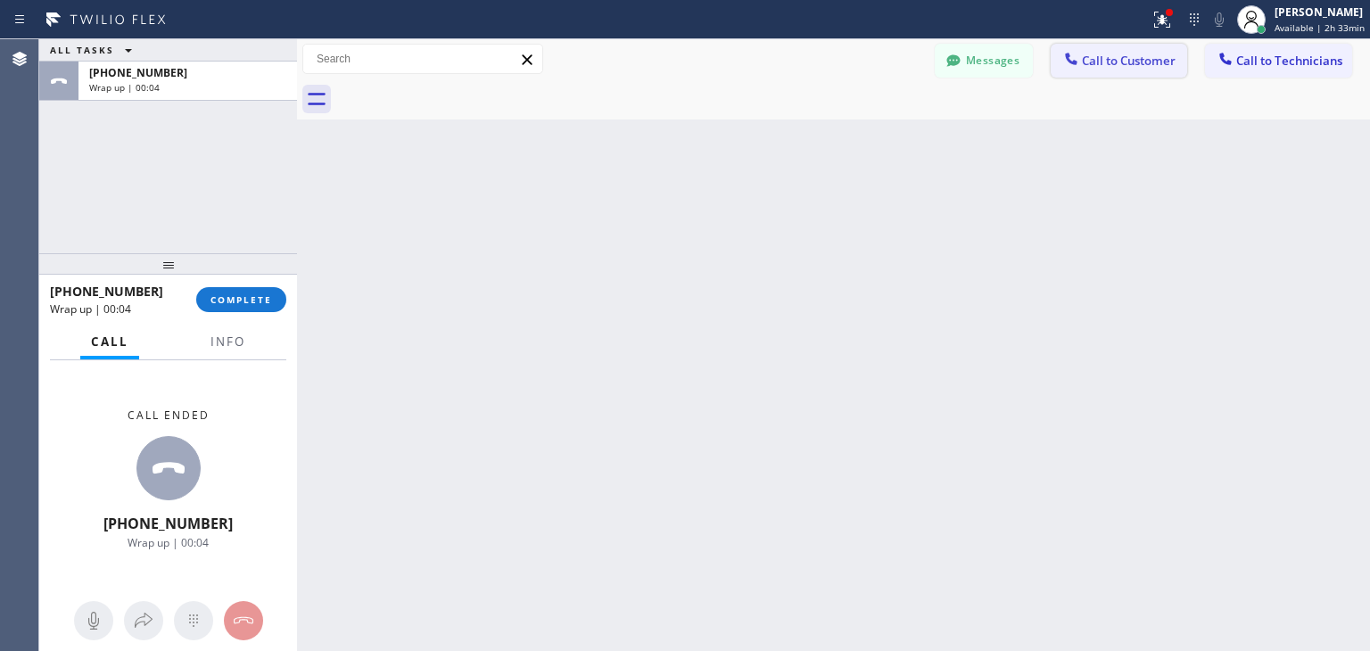
click at [1133, 75] on button "Call to Customer" at bounding box center [1119, 61] width 136 height 34
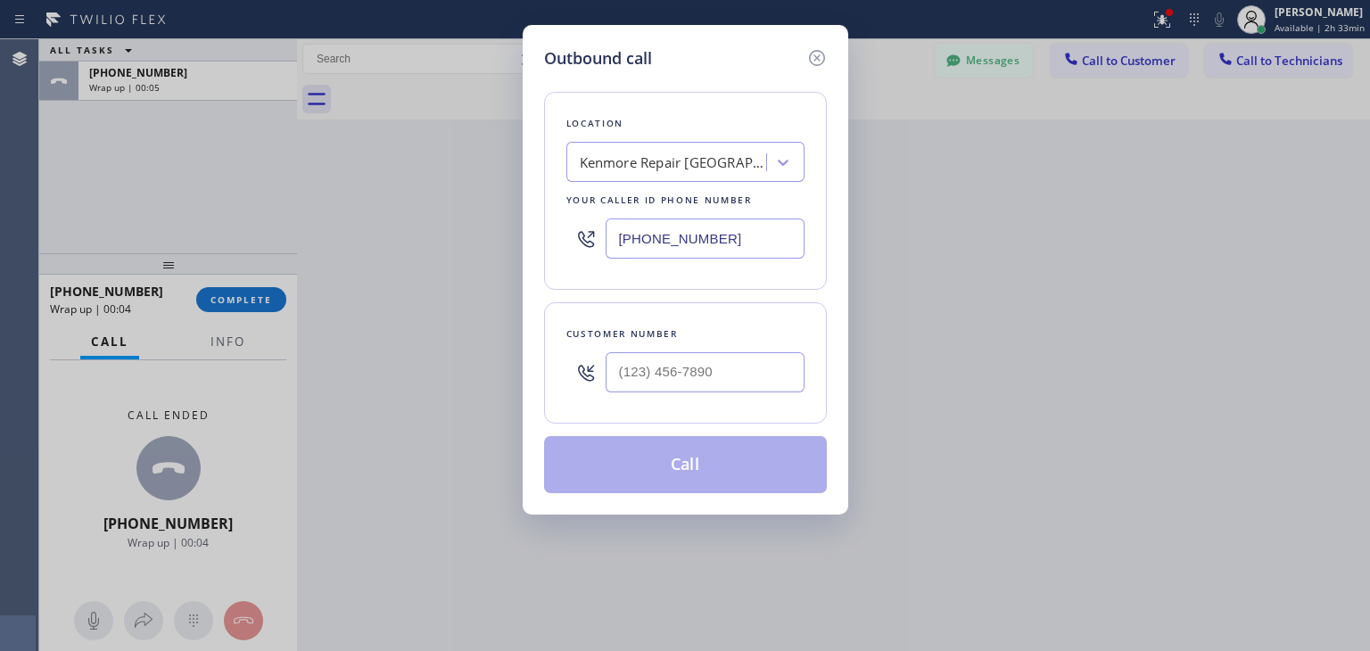
drag, startPoint x: 720, startPoint y: 340, endPoint x: 722, endPoint y: 352, distance: 12.8
click at [722, 352] on div "Customer number" at bounding box center [685, 362] width 283 height 121
click at [722, 352] on input "(___) ___-____" at bounding box center [705, 372] width 199 height 40
paste input "650) 223-4578"
type input "[PHONE_NUMBER]"
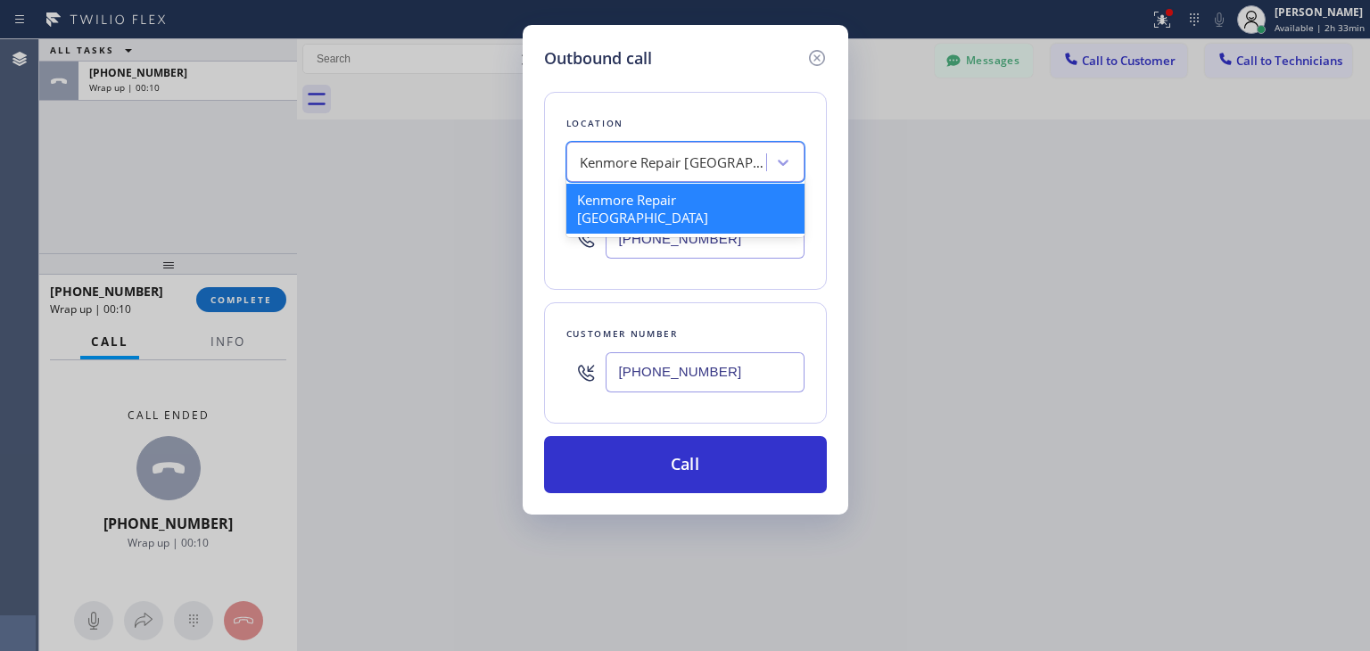
paste input "Viking Repair Service"
type input "Viking Repair Service"
click at [621, 147] on div "Kenmore Repair [GEOGRAPHIC_DATA] Viking Repair Service" at bounding box center [669, 162] width 194 height 31
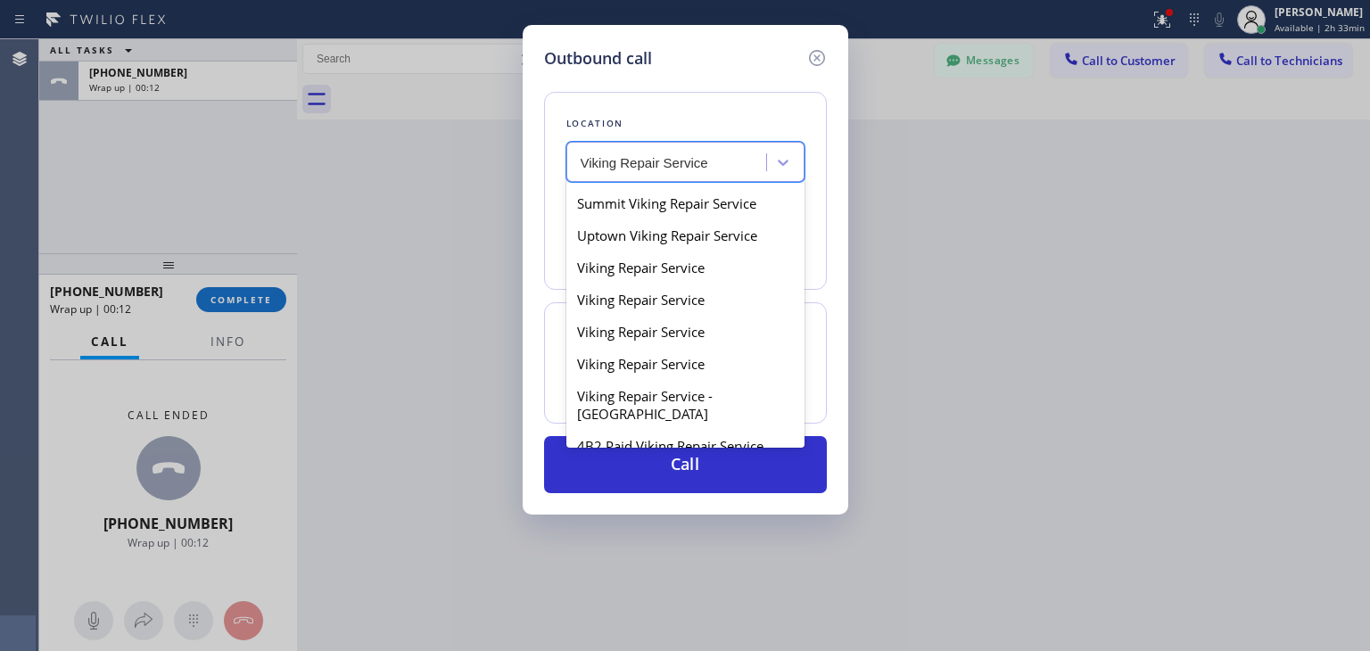
scroll to position [301, 0]
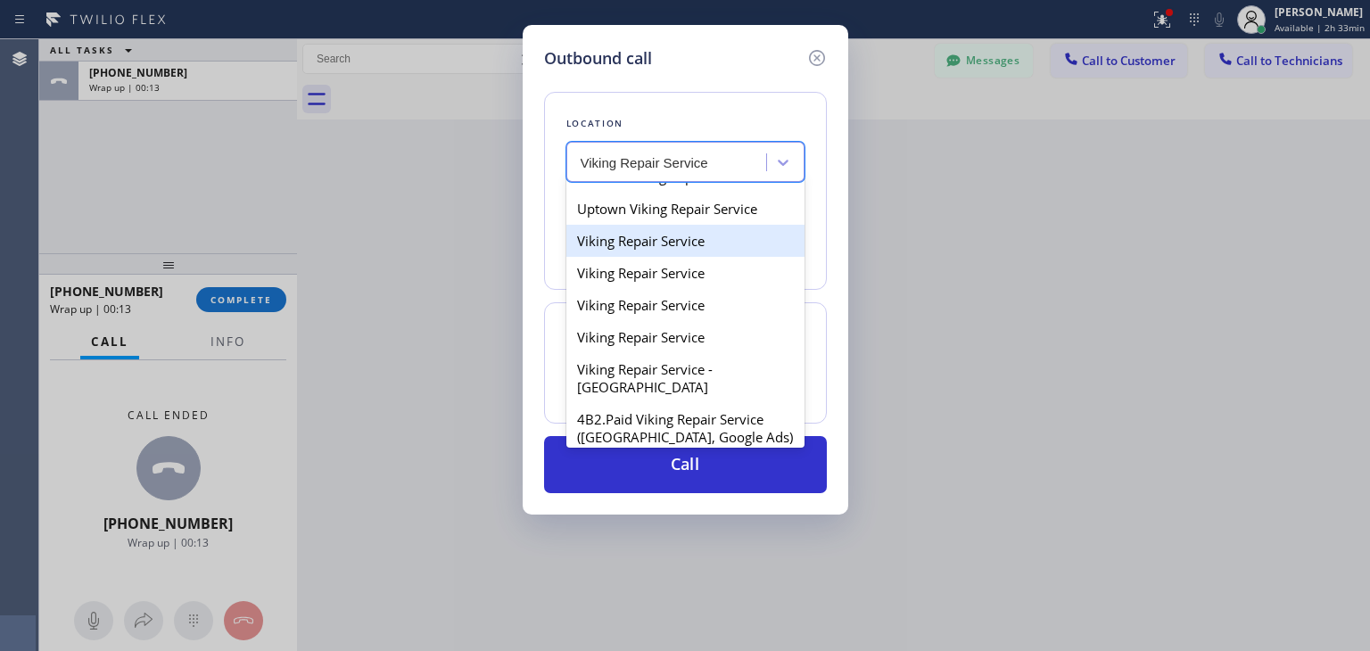
click at [688, 257] on div "Viking Repair Service" at bounding box center [685, 241] width 238 height 32
type input "[PHONE_NUMBER]"
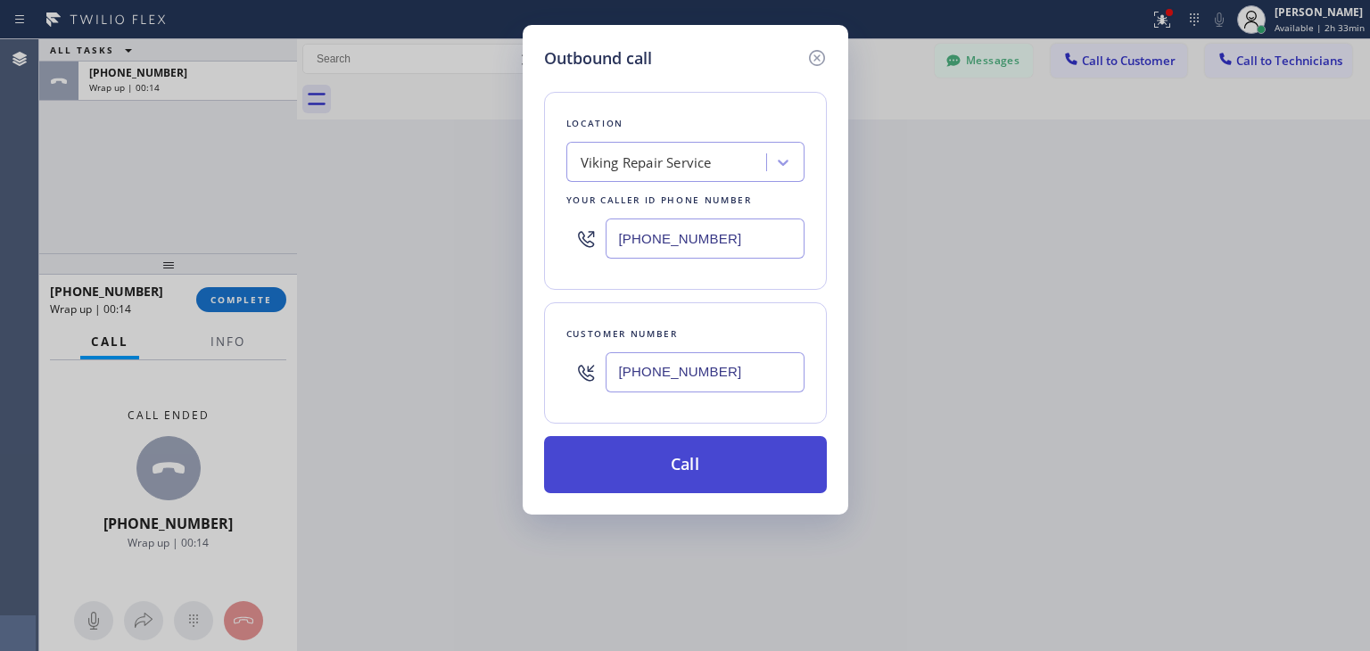
click at [710, 462] on button "Call" at bounding box center [685, 464] width 283 height 57
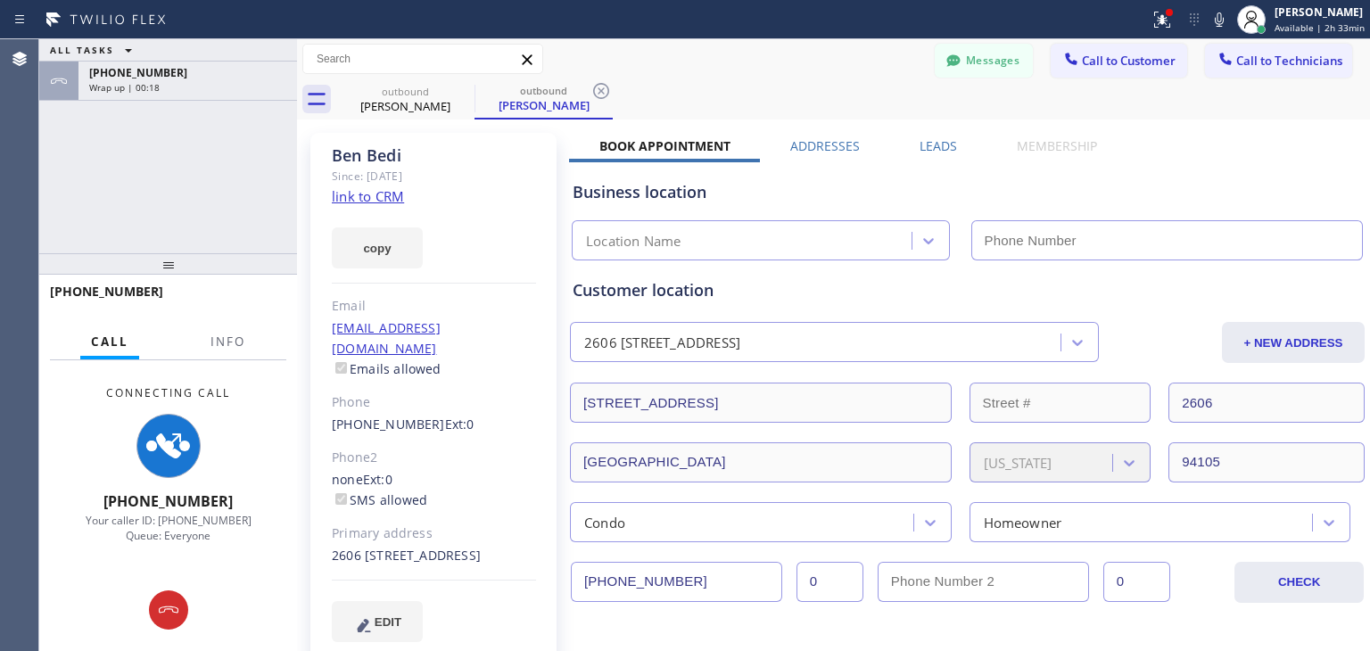
type input "[PHONE_NUMBER]"
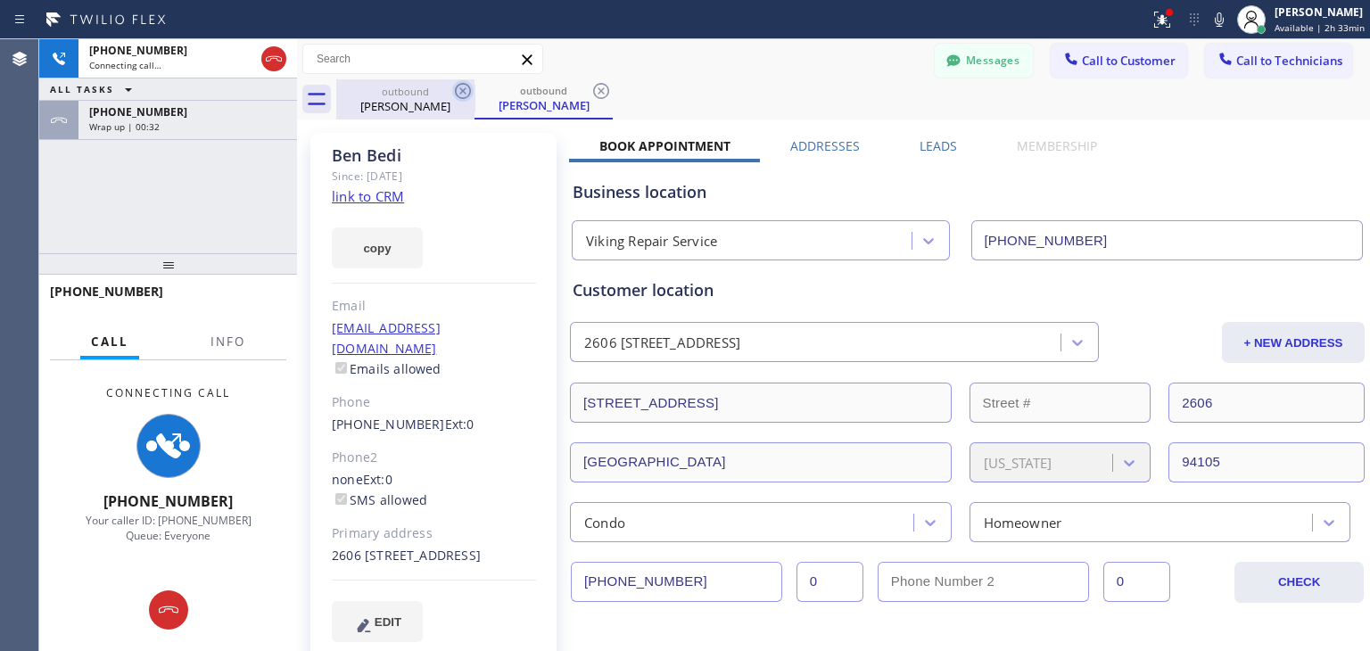
click at [459, 97] on icon at bounding box center [463, 91] width 16 height 16
click at [474, 97] on div "outbound [PERSON_NAME]" at bounding box center [543, 99] width 138 height 40
click at [593, 97] on icon at bounding box center [601, 91] width 16 height 16
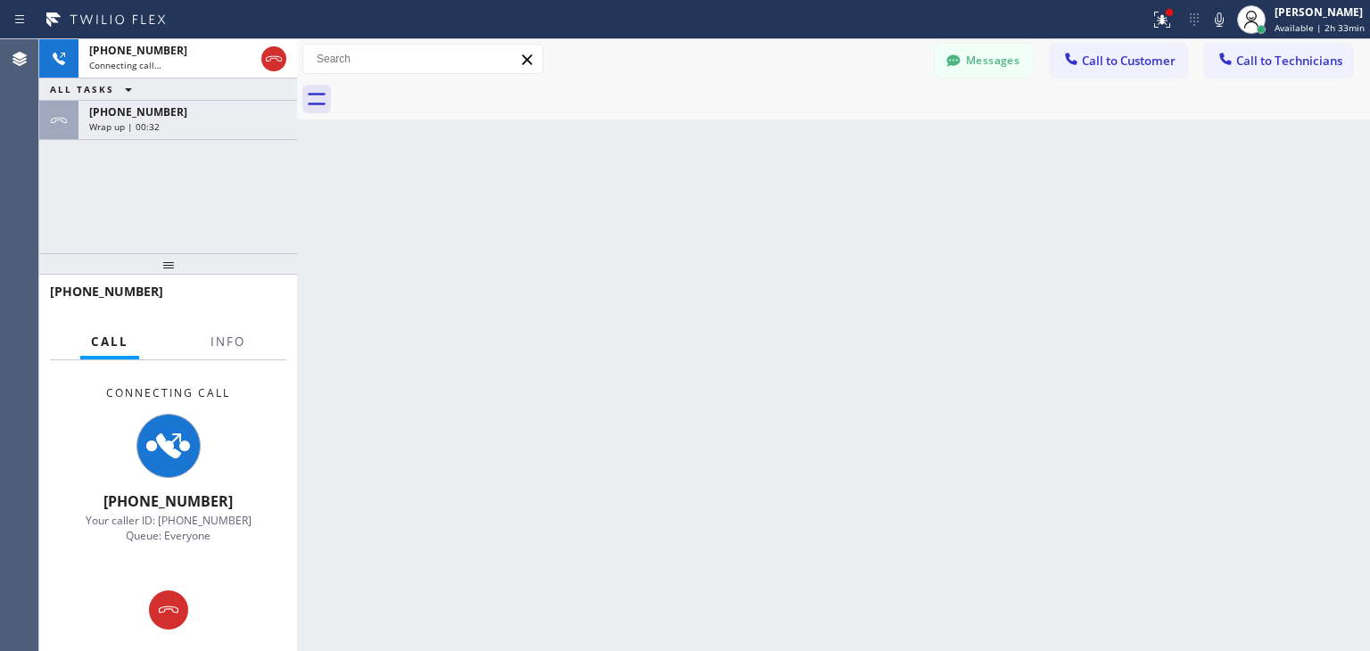
click at [459, 97] on div at bounding box center [853, 99] width 1034 height 40
click at [173, 120] on div "Wrap up | 00:33" at bounding box center [187, 126] width 197 height 12
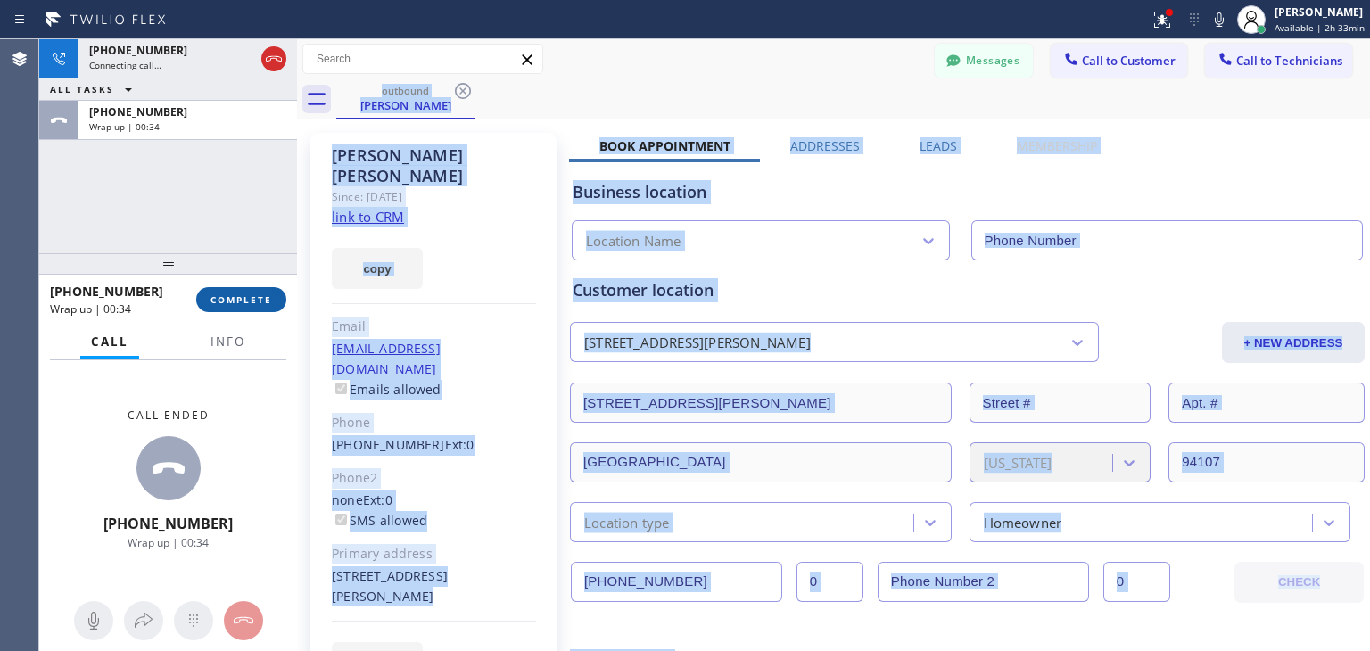
click at [214, 307] on button "COMPLETE" at bounding box center [241, 299] width 90 height 25
type input "[PHONE_NUMBER]"
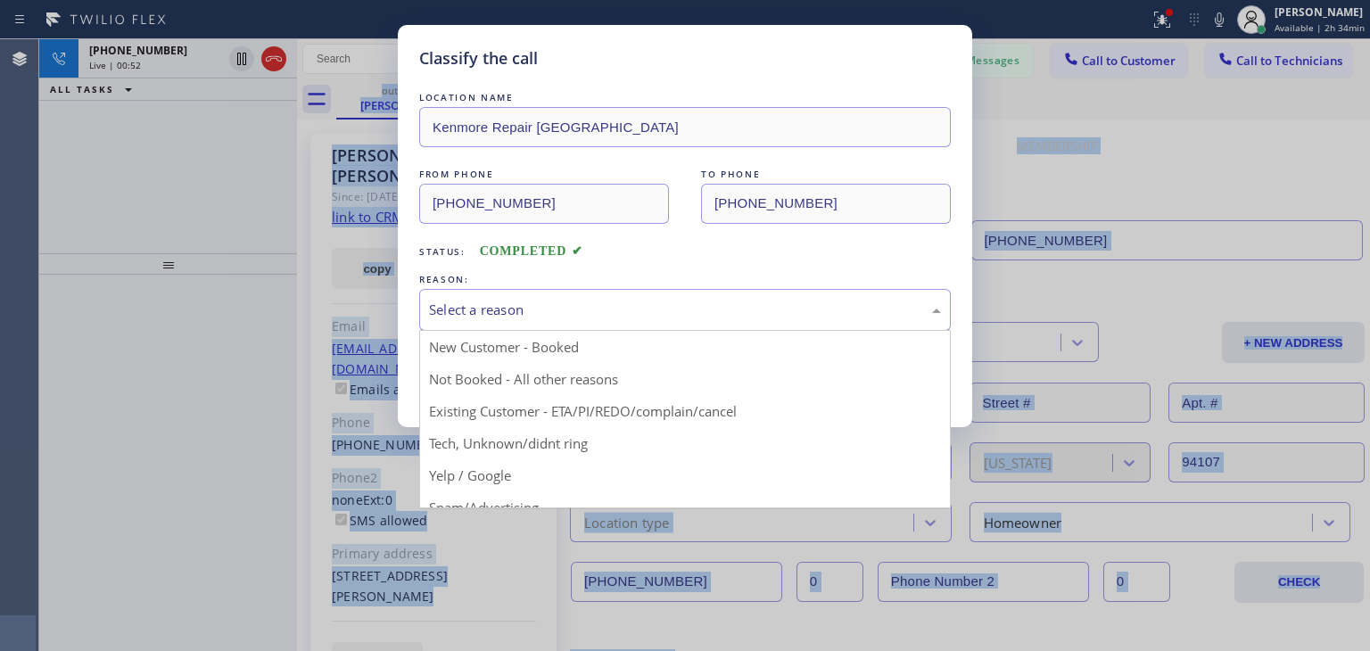
click at [557, 300] on div "Select a reason" at bounding box center [685, 310] width 512 height 21
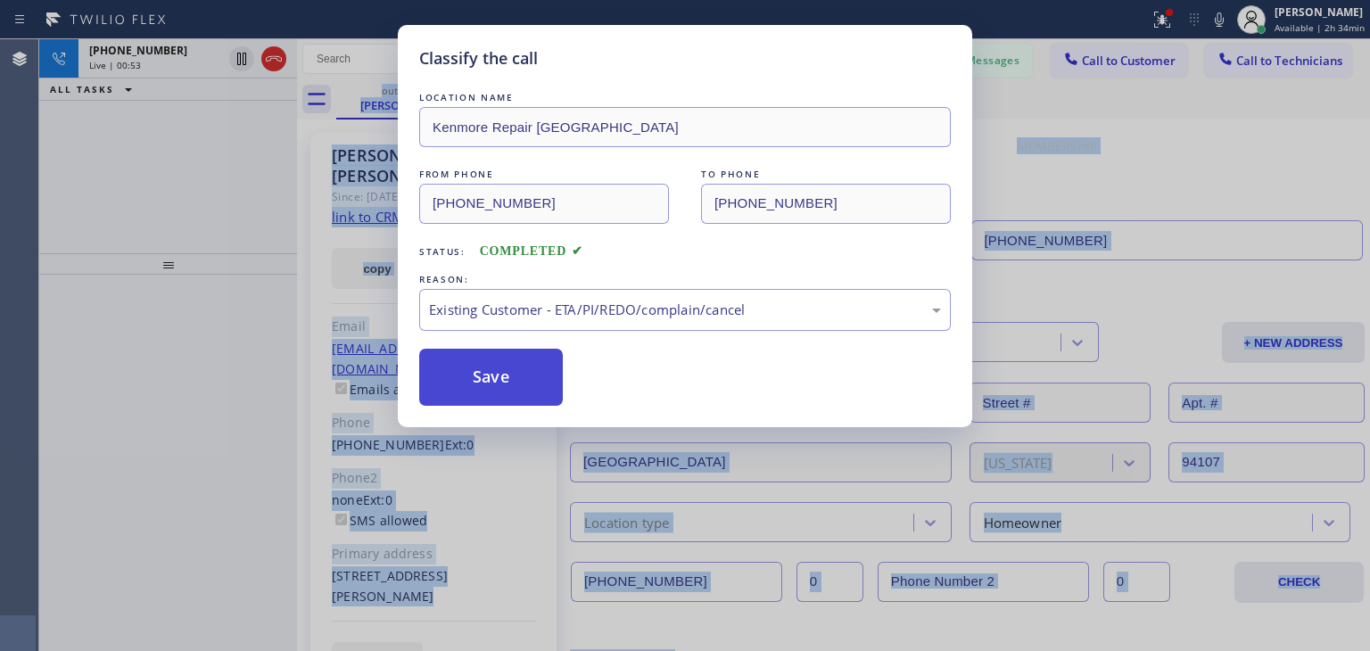
click at [549, 383] on button "Save" at bounding box center [491, 377] width 144 height 57
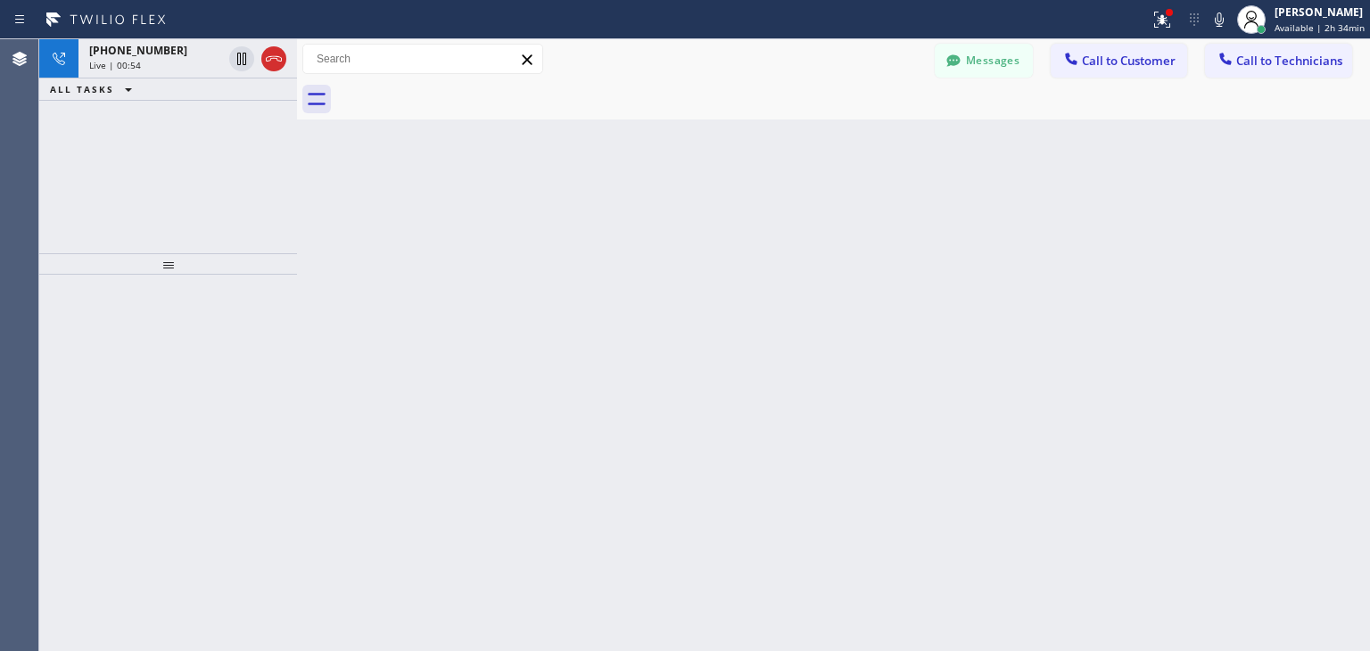
click at [273, 54] on icon at bounding box center [273, 58] width 21 height 21
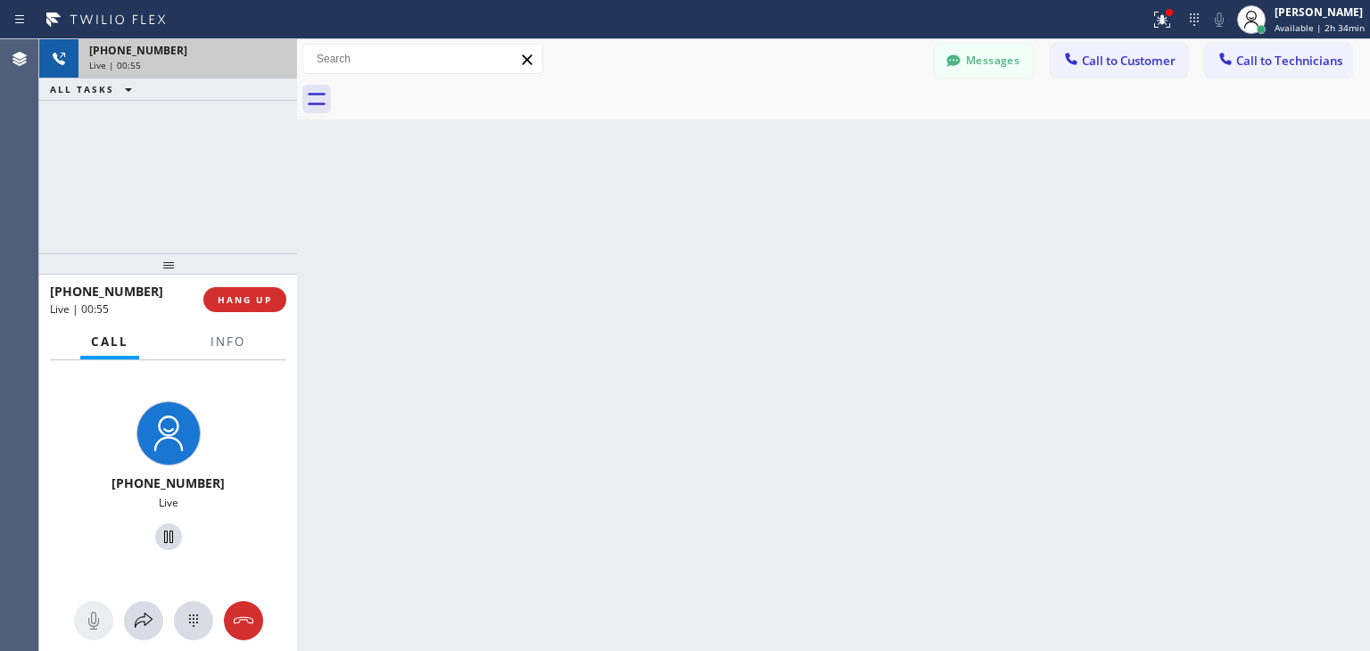
click at [273, 54] on div "[PHONE_NUMBER]" at bounding box center [187, 50] width 197 height 15
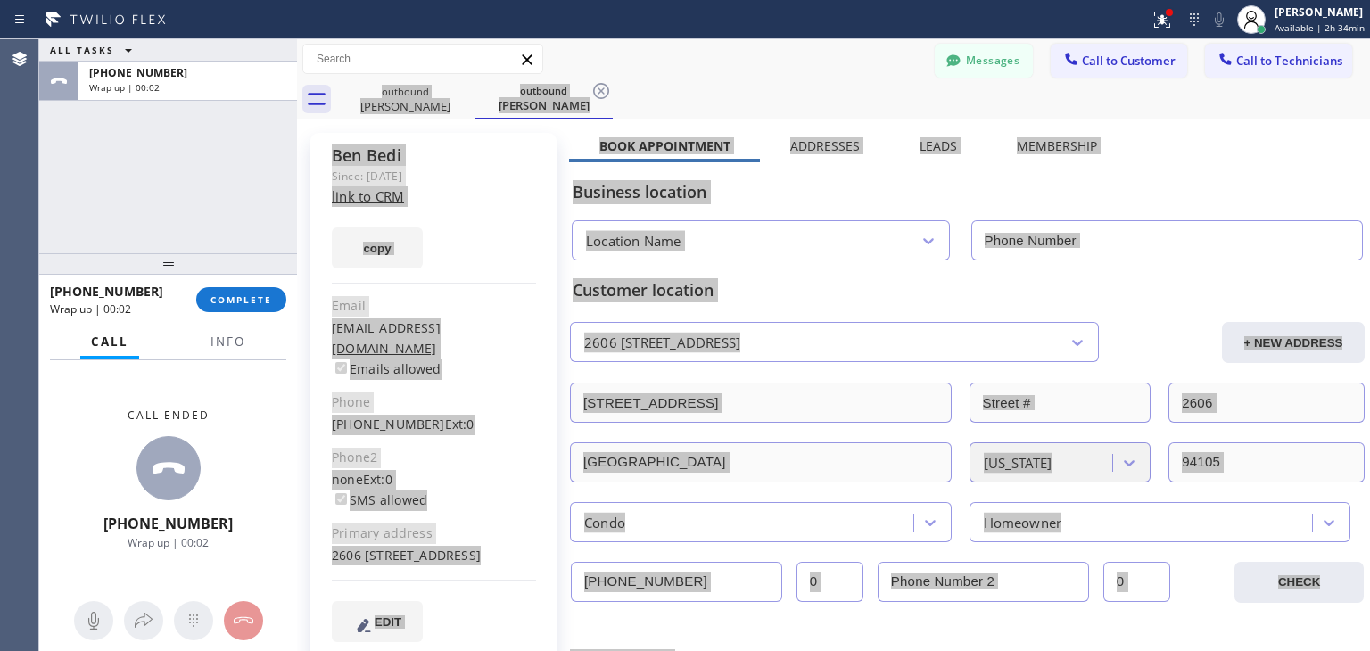
type input "[PHONE_NUMBER]"
